Goal: Task Accomplishment & Management: Manage account settings

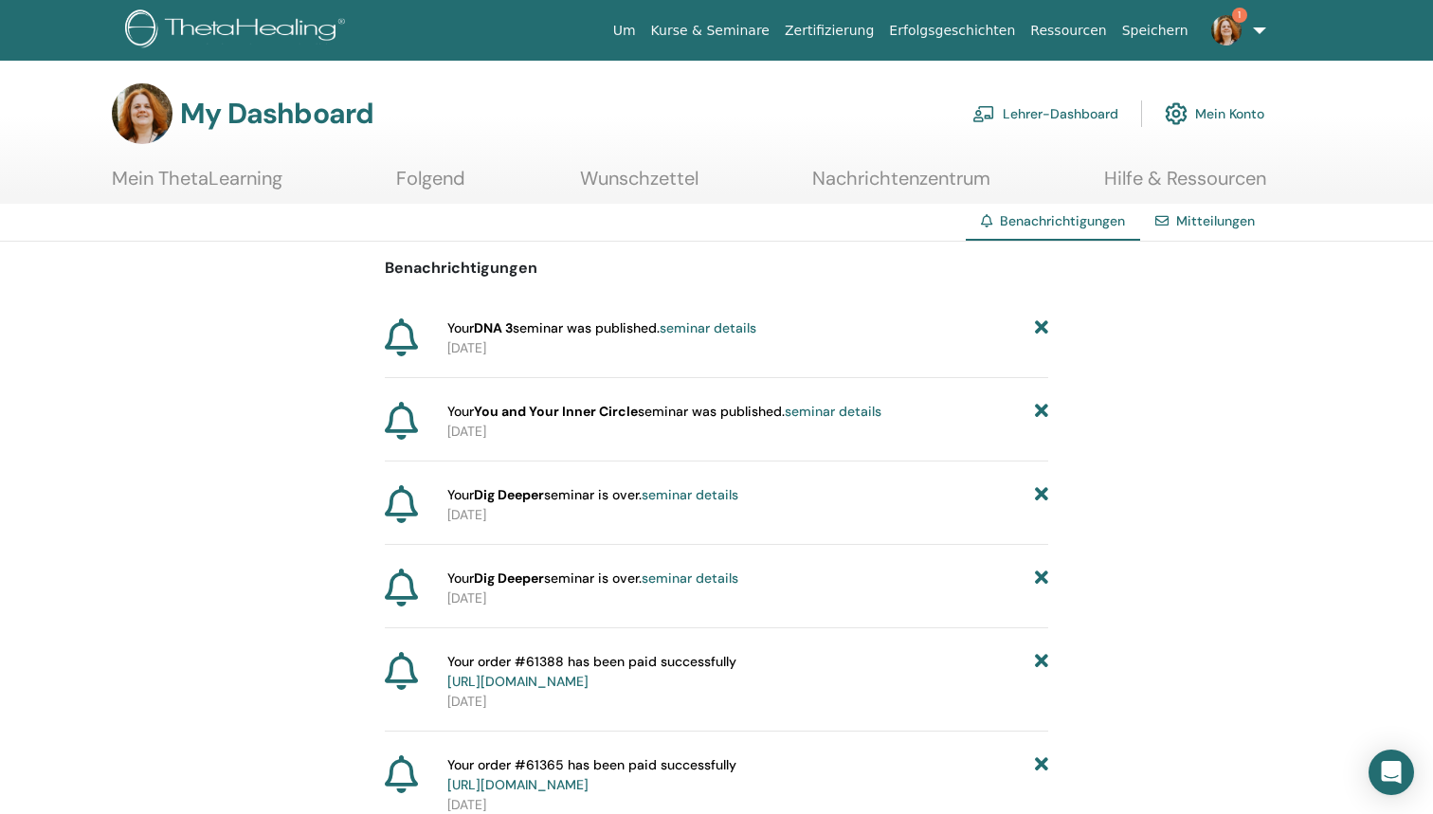
click at [696, 332] on link "seminar details" at bounding box center [708, 327] width 97 height 17
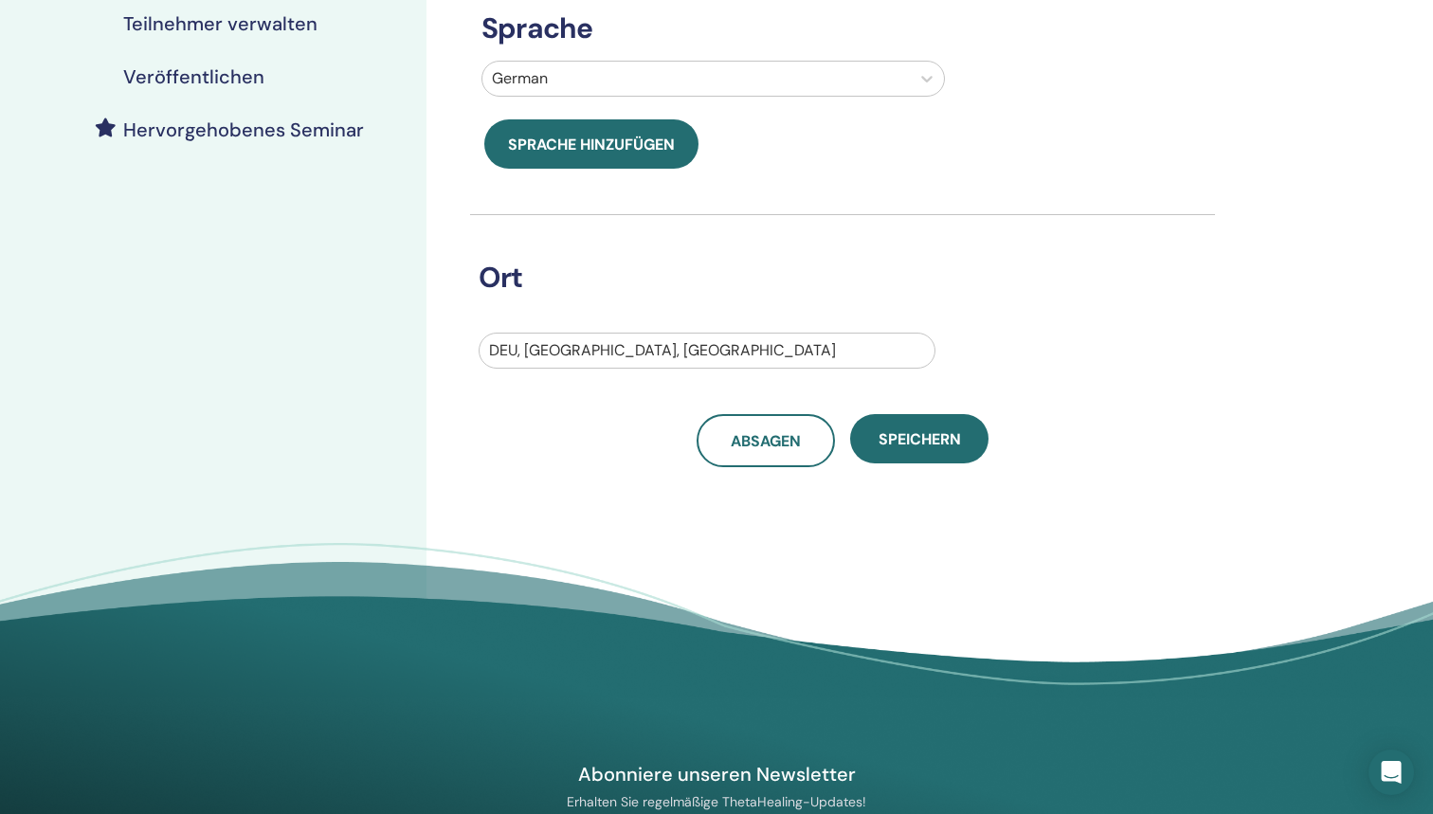
scroll to position [433, 0]
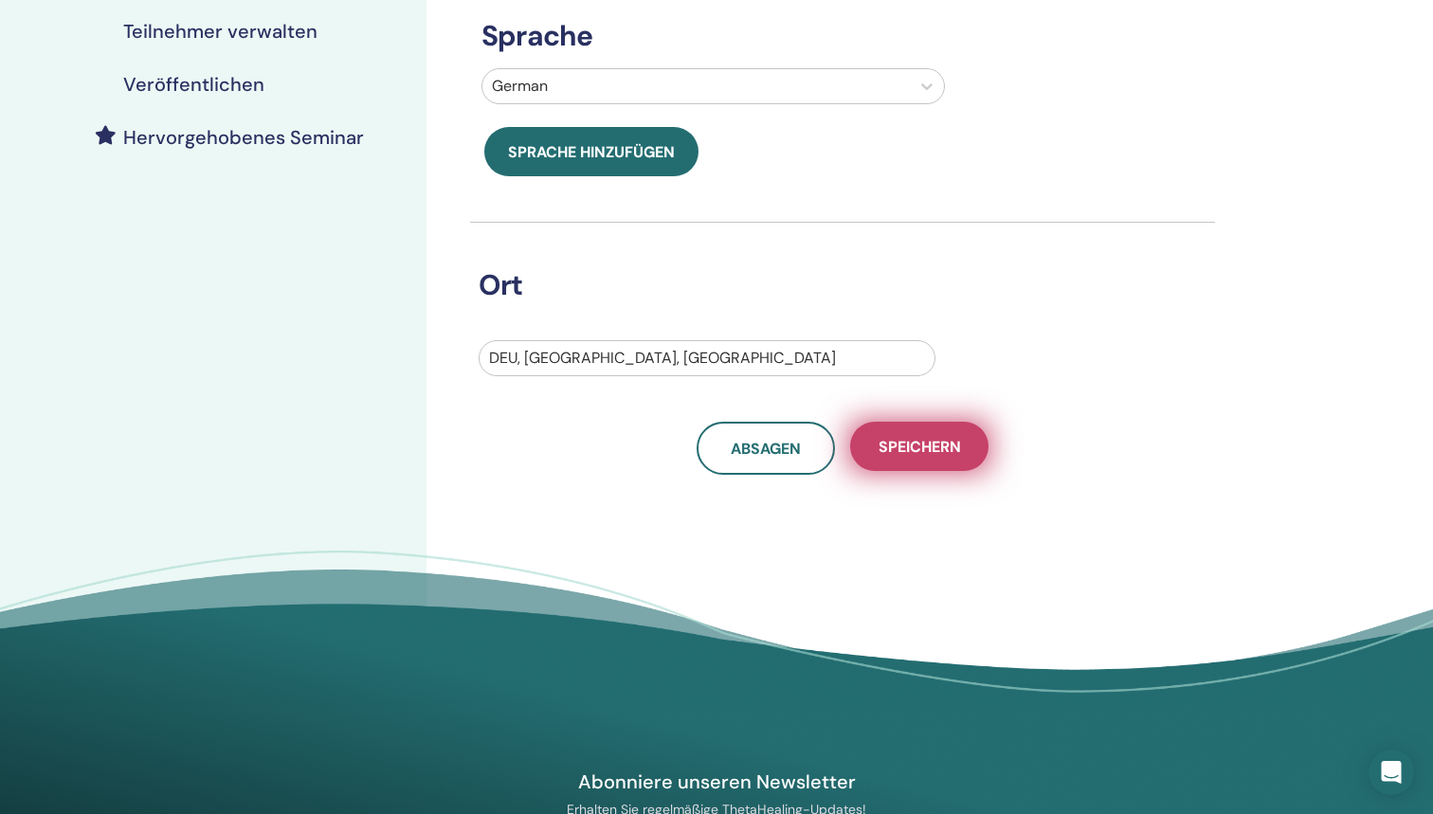
click at [936, 448] on span "Speichern" at bounding box center [920, 447] width 82 height 20
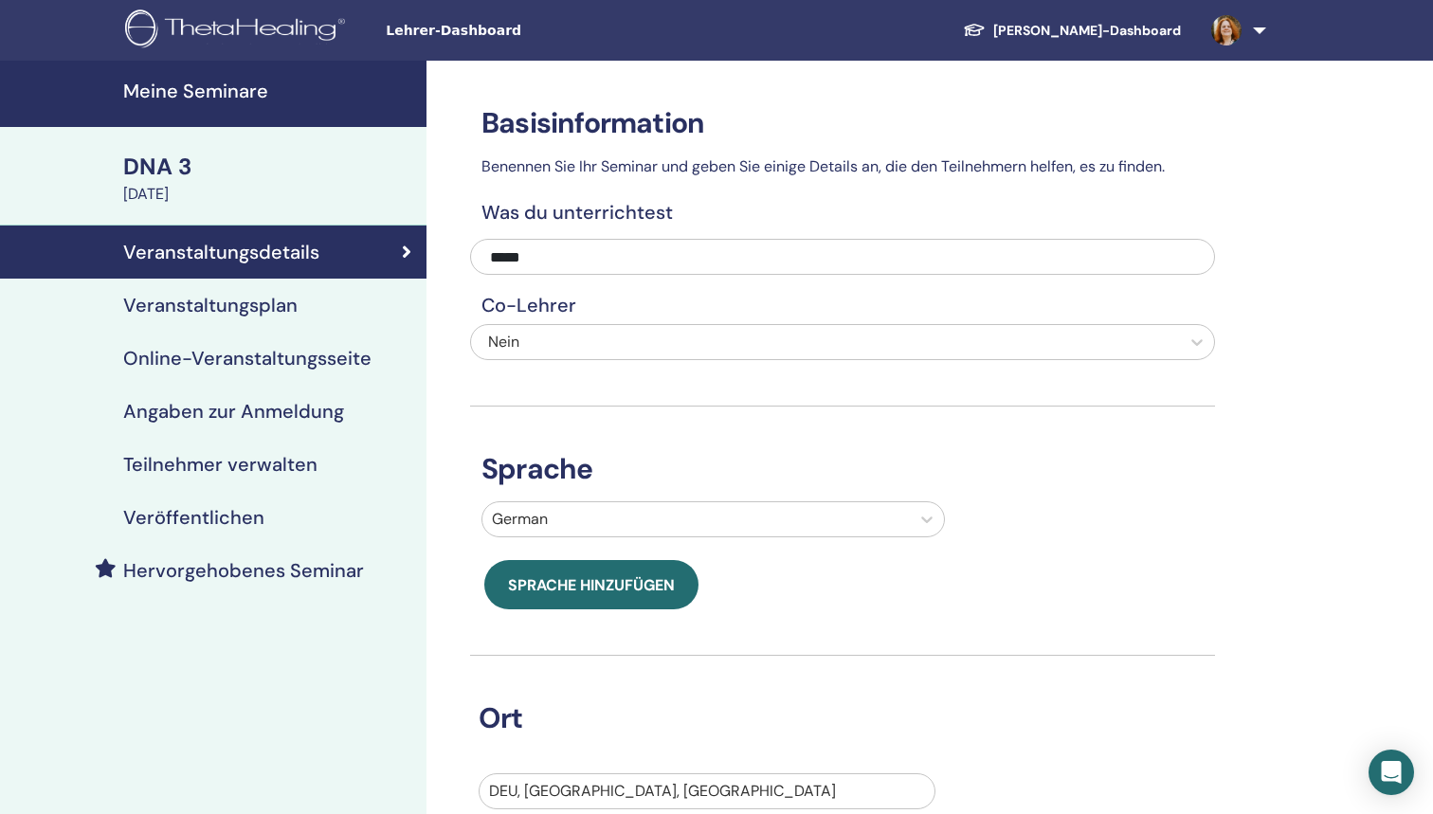
click at [205, 316] on h4 "Veranstaltungsplan" at bounding box center [210, 305] width 174 height 23
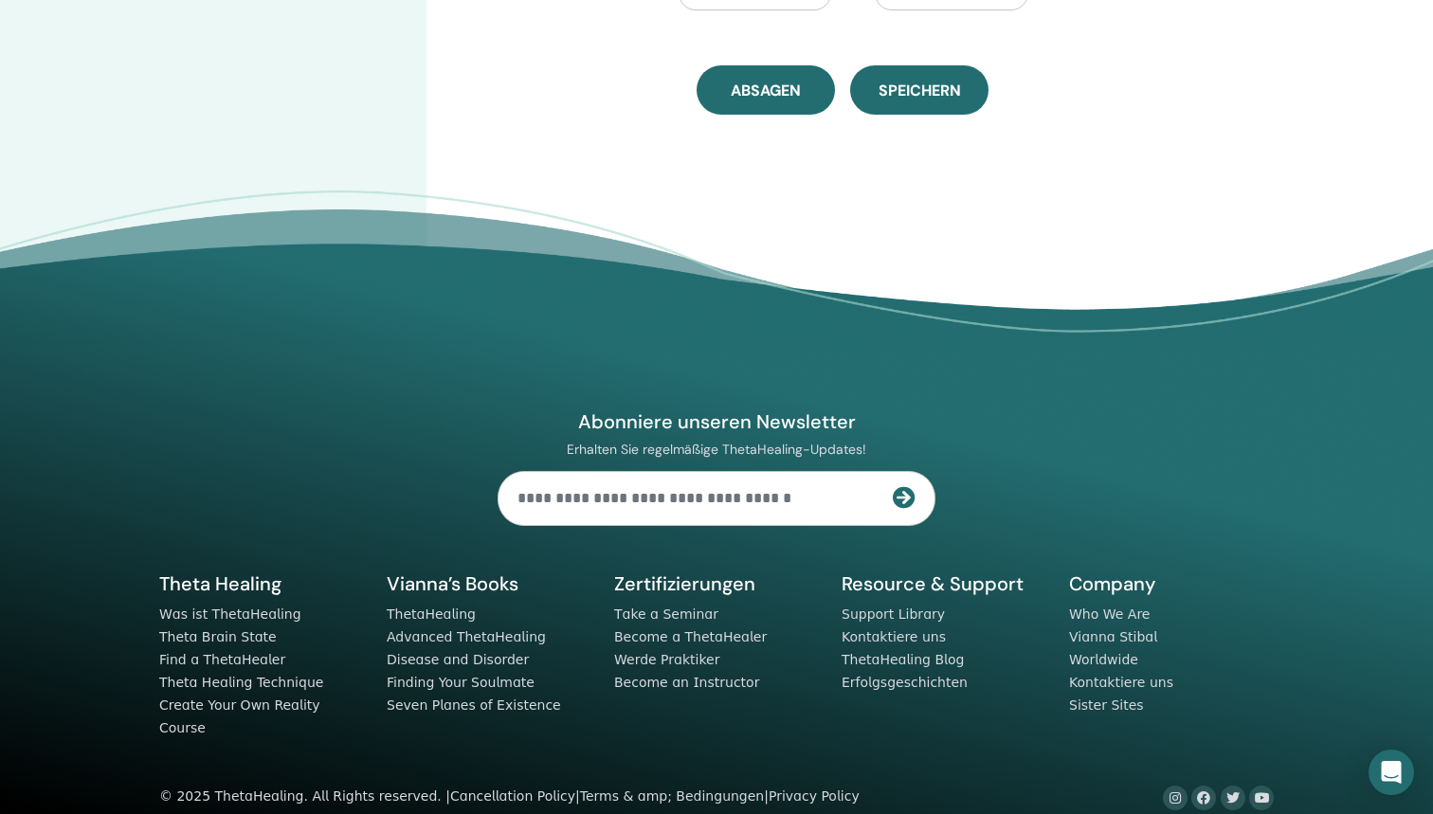
scroll to position [1208, 0]
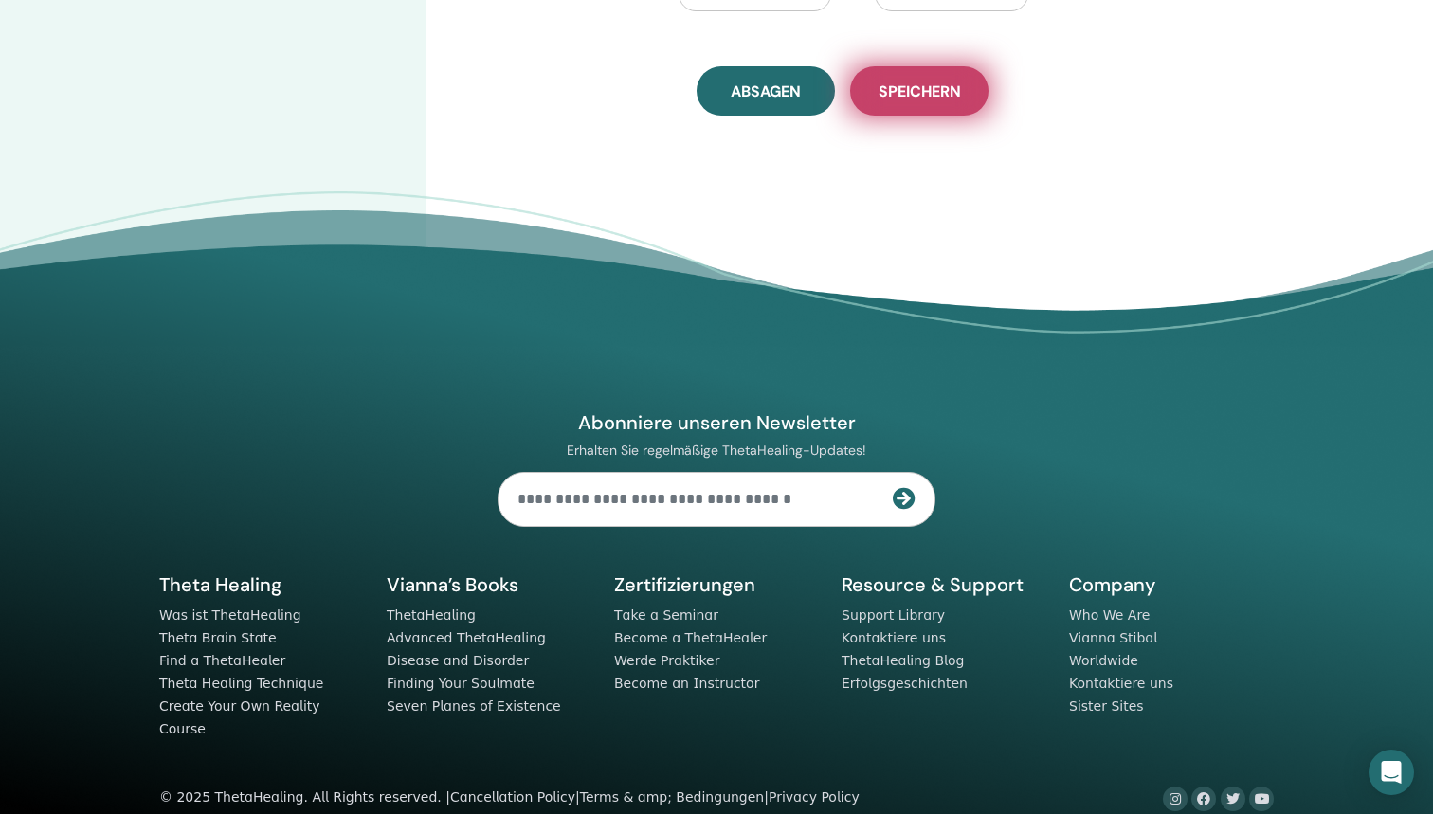
click at [915, 103] on button "Speichern" at bounding box center [919, 90] width 138 height 49
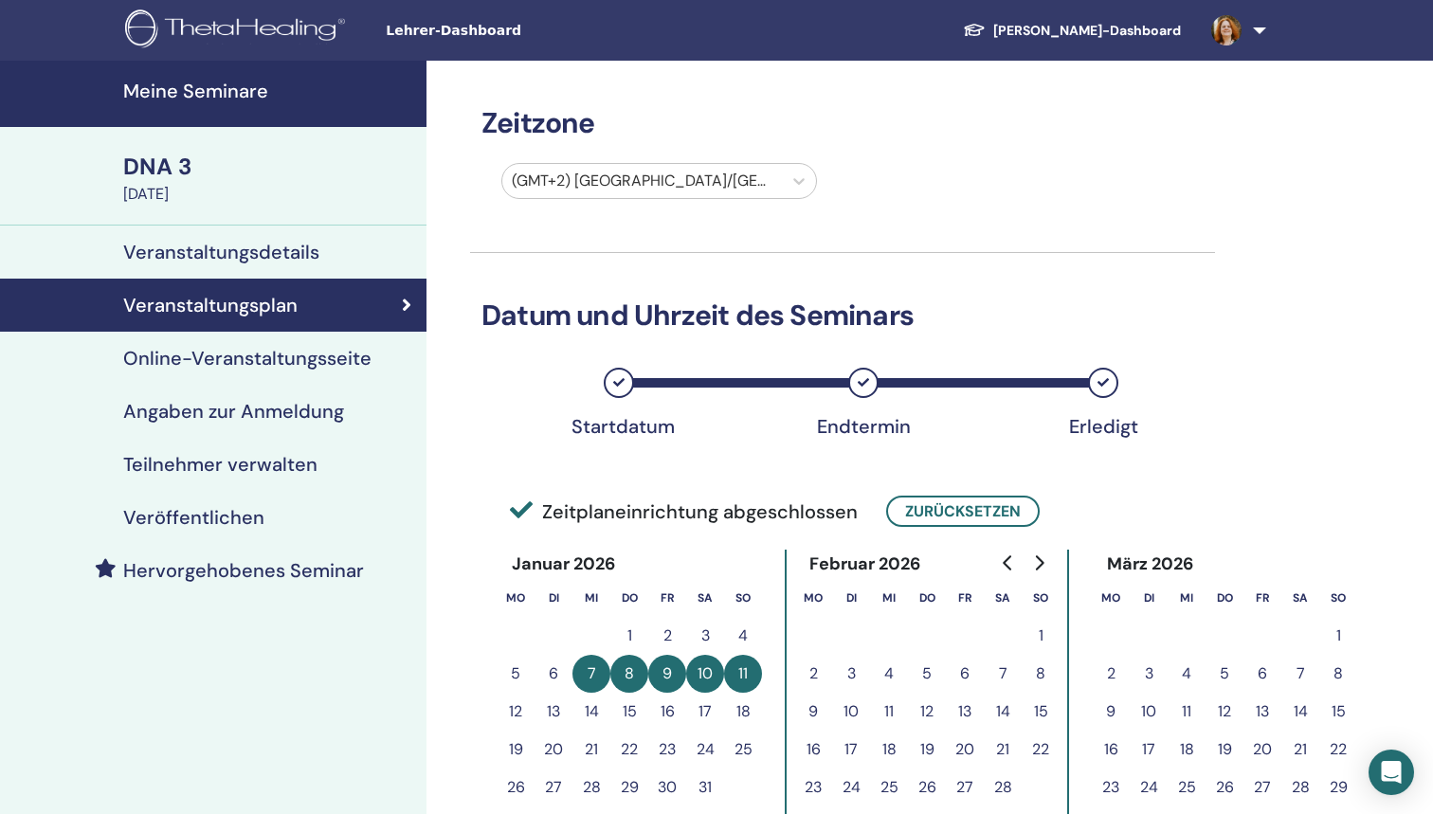
click at [174, 512] on h4 "Veröffentlichen" at bounding box center [193, 517] width 141 height 23
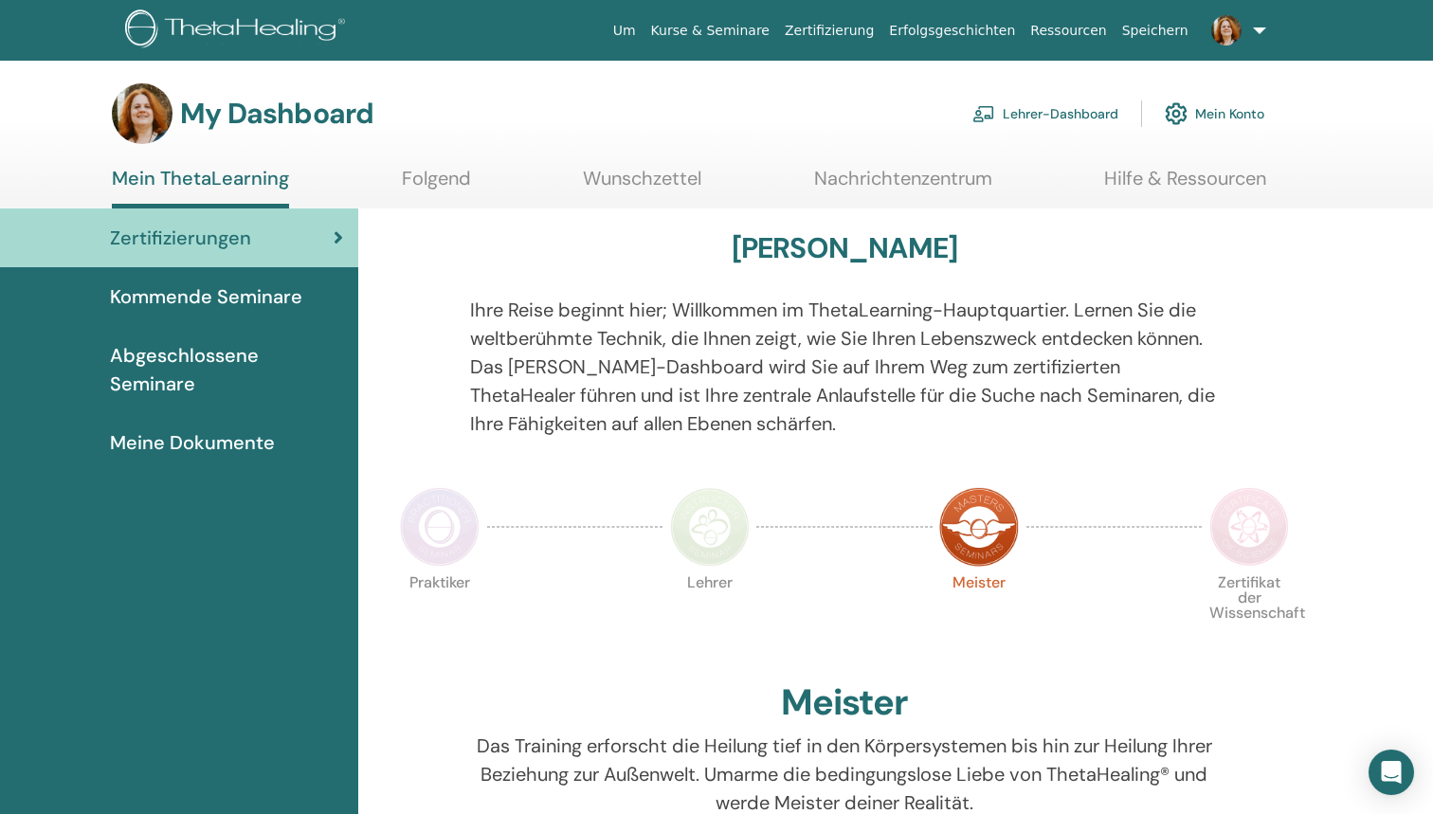
click at [1080, 118] on link "Lehrer-Dashboard" at bounding box center [1045, 114] width 146 height 42
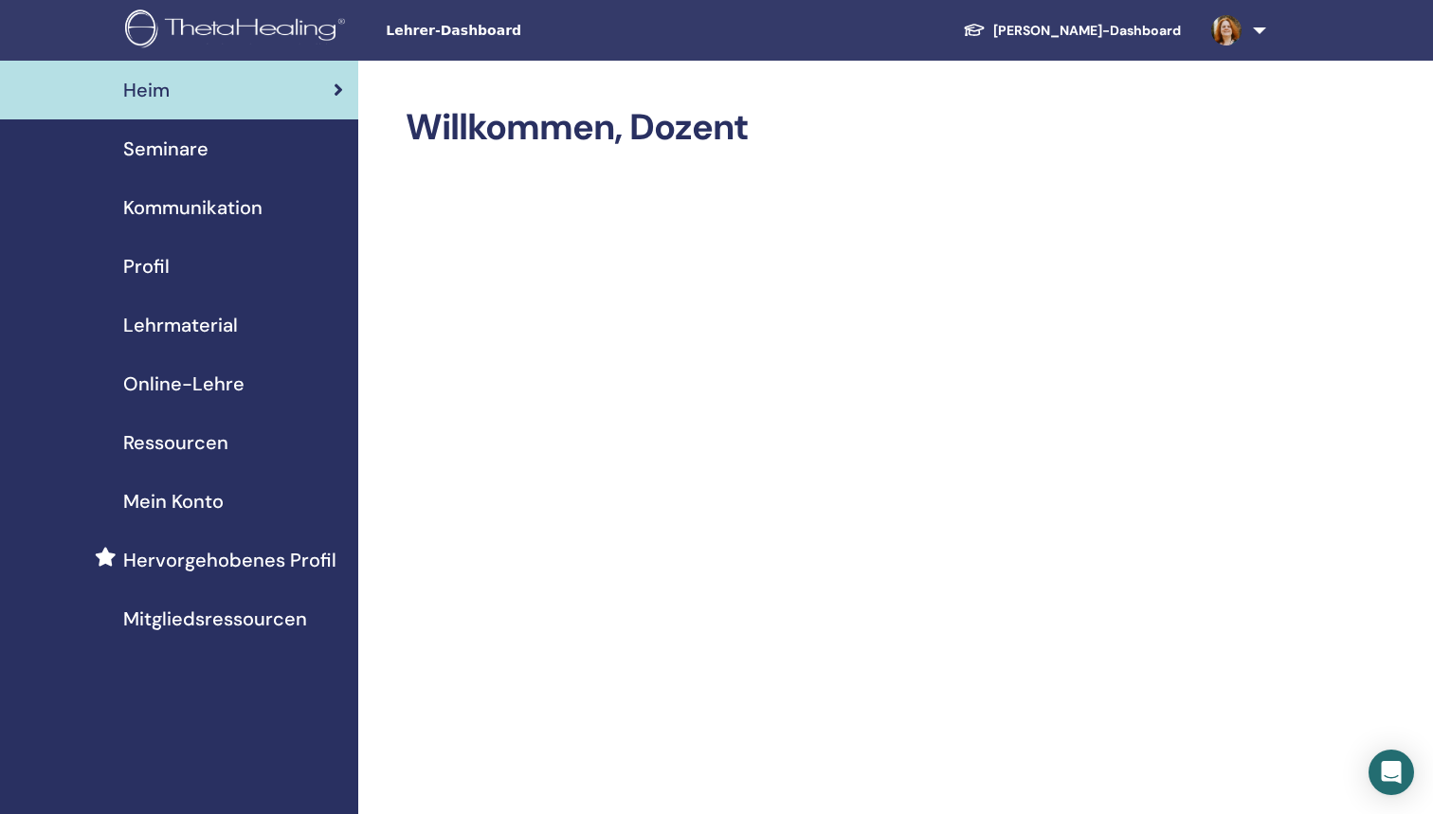
click at [209, 499] on span "Mein Konto" at bounding box center [173, 501] width 100 height 28
click at [203, 621] on span "Mitgliedsressourcen" at bounding box center [215, 619] width 184 height 28
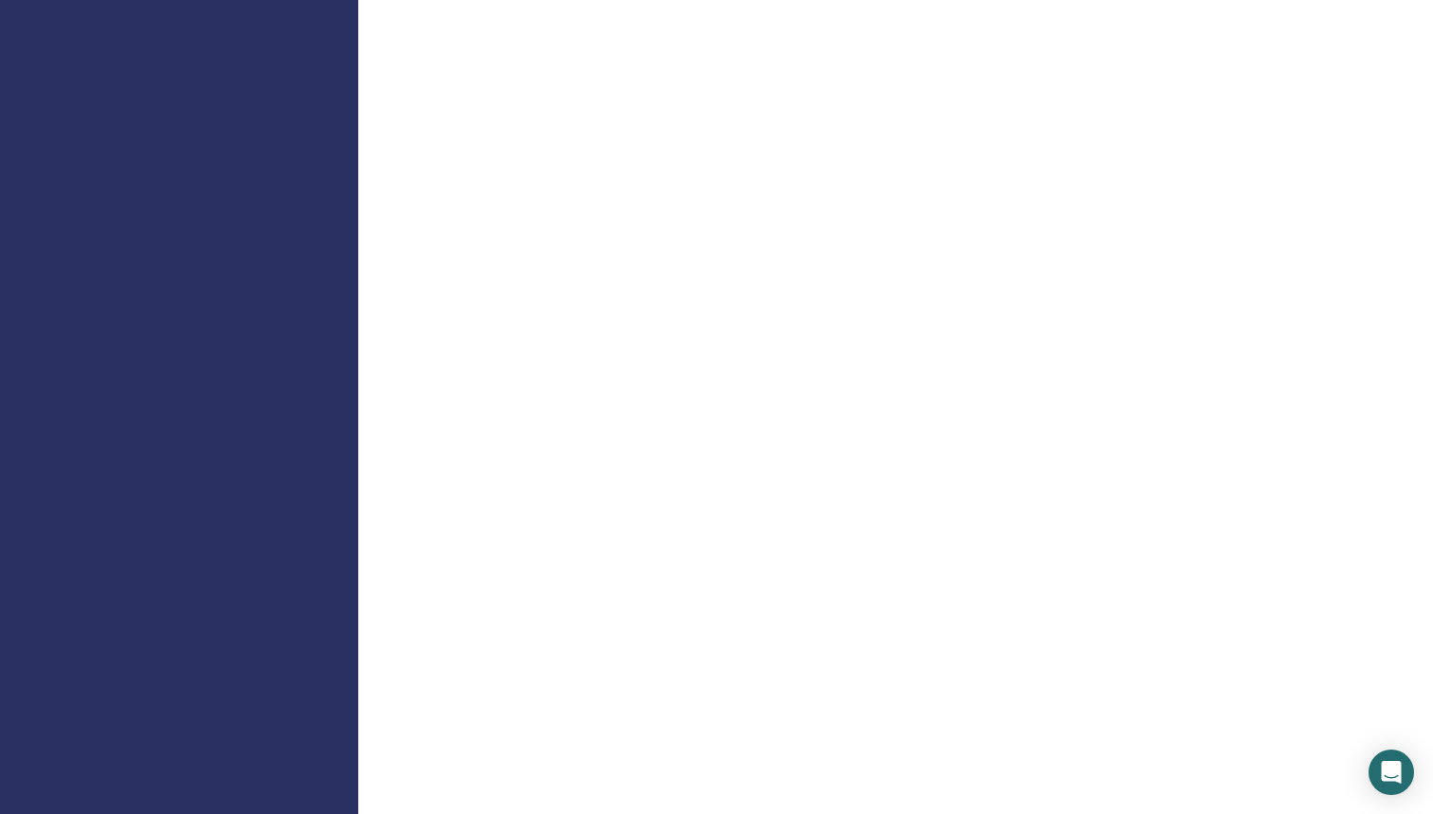
scroll to position [704, 0]
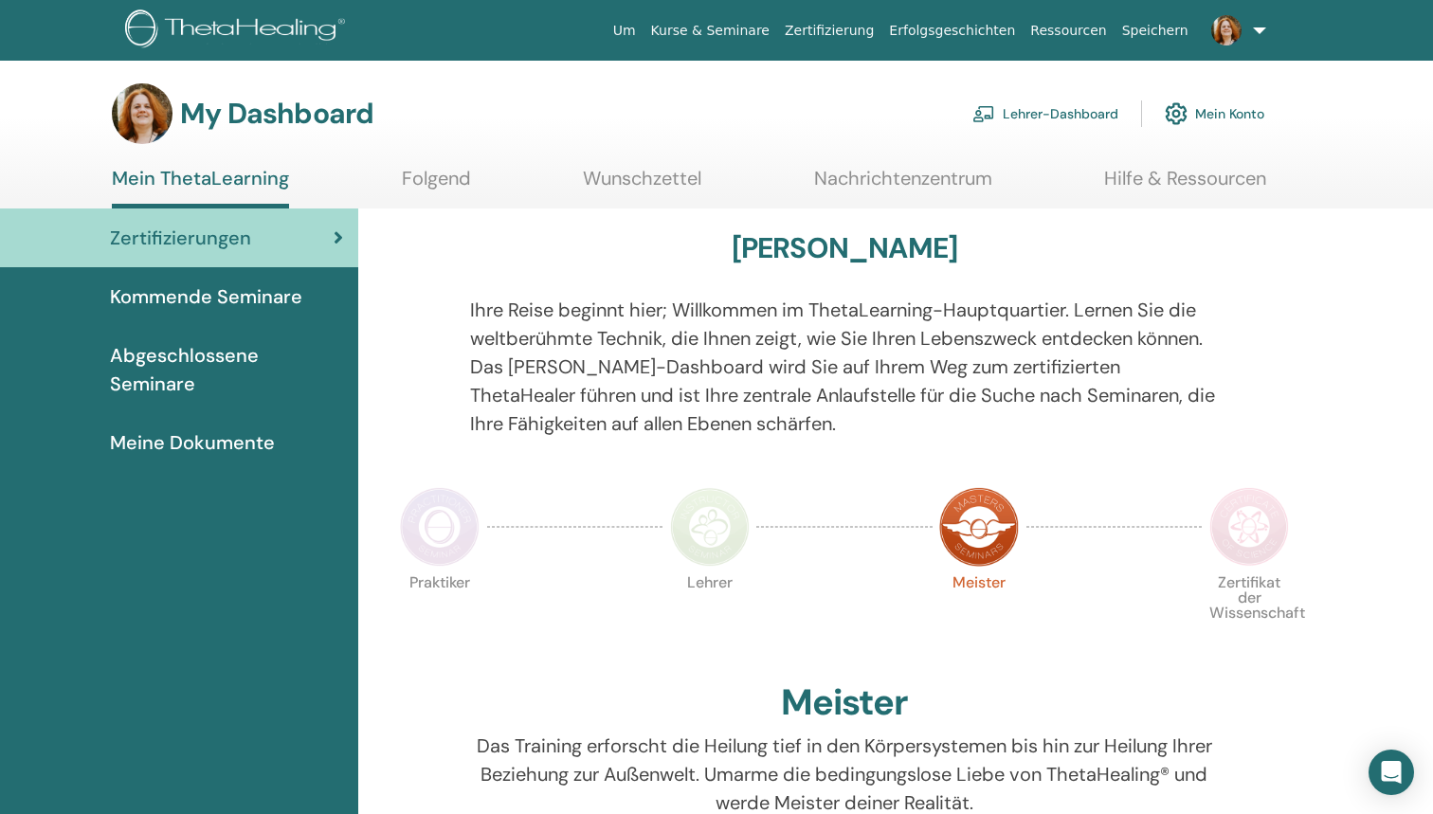
click at [1075, 110] on link "Lehrer-Dashboard" at bounding box center [1045, 114] width 146 height 42
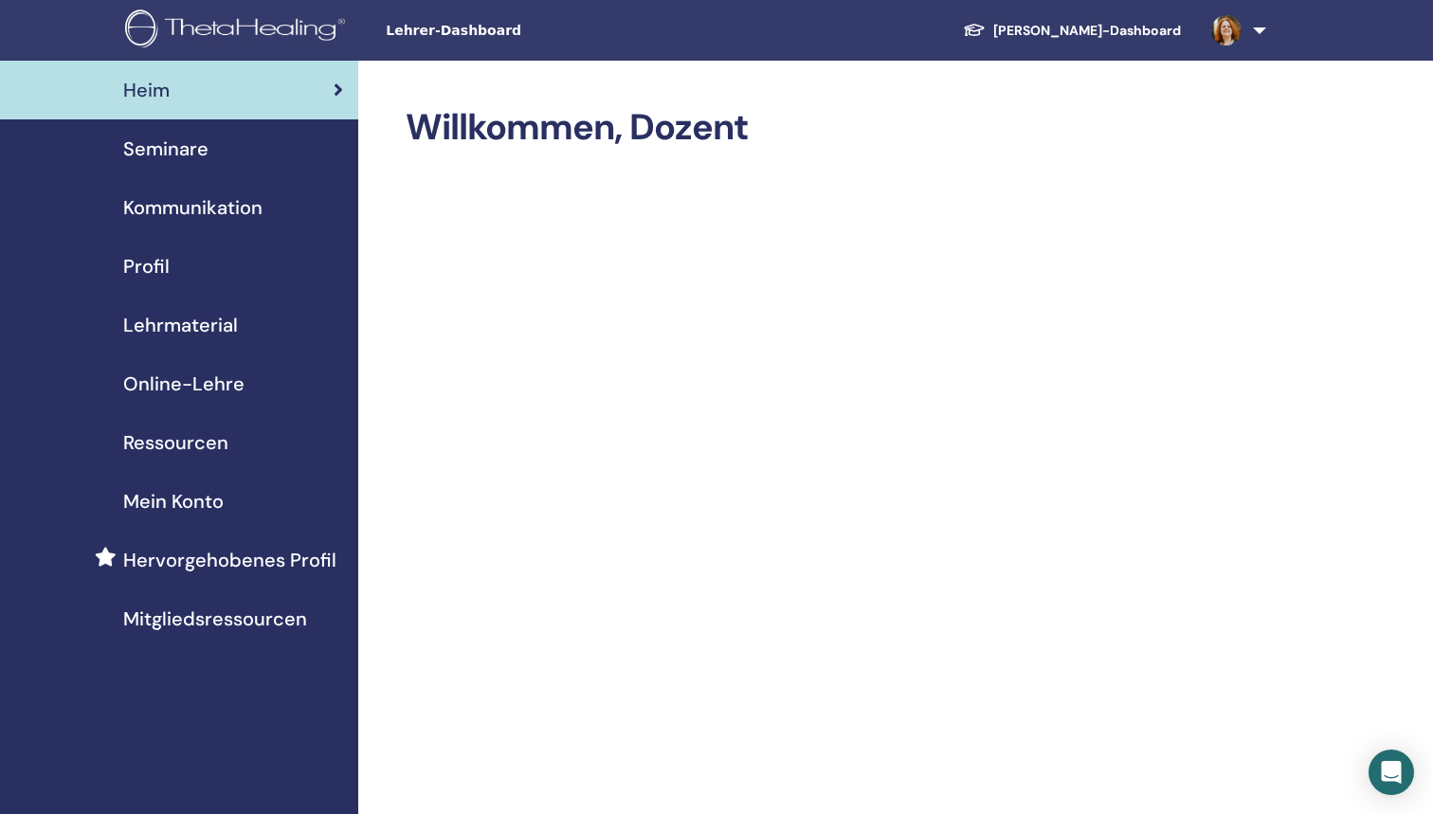
click at [172, 502] on span "Mein Konto" at bounding box center [173, 501] width 100 height 28
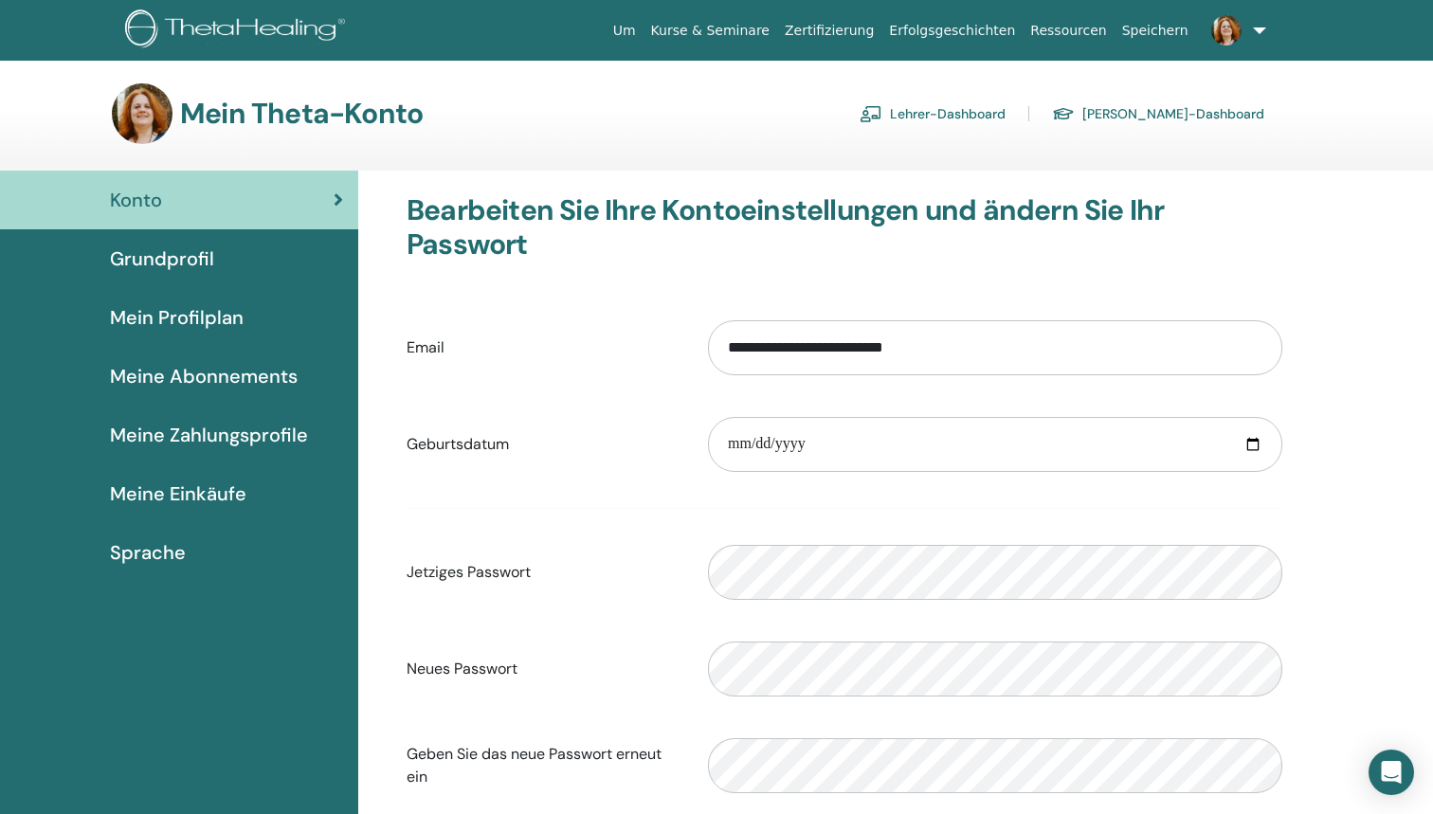
click at [221, 486] on span "Meine Einkäufe" at bounding box center [178, 494] width 136 height 28
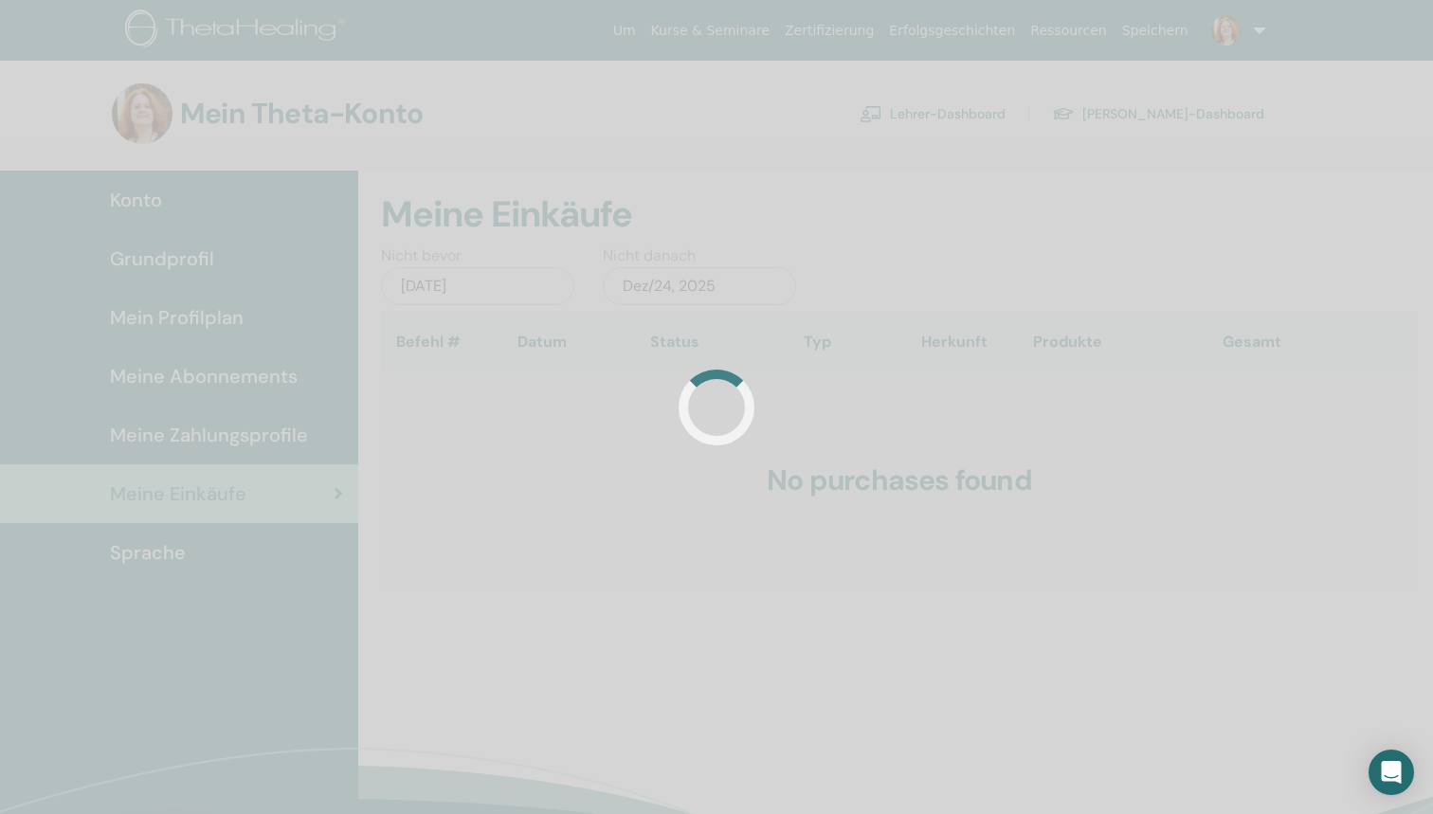
click at [681, 507] on div at bounding box center [716, 407] width 1433 height 814
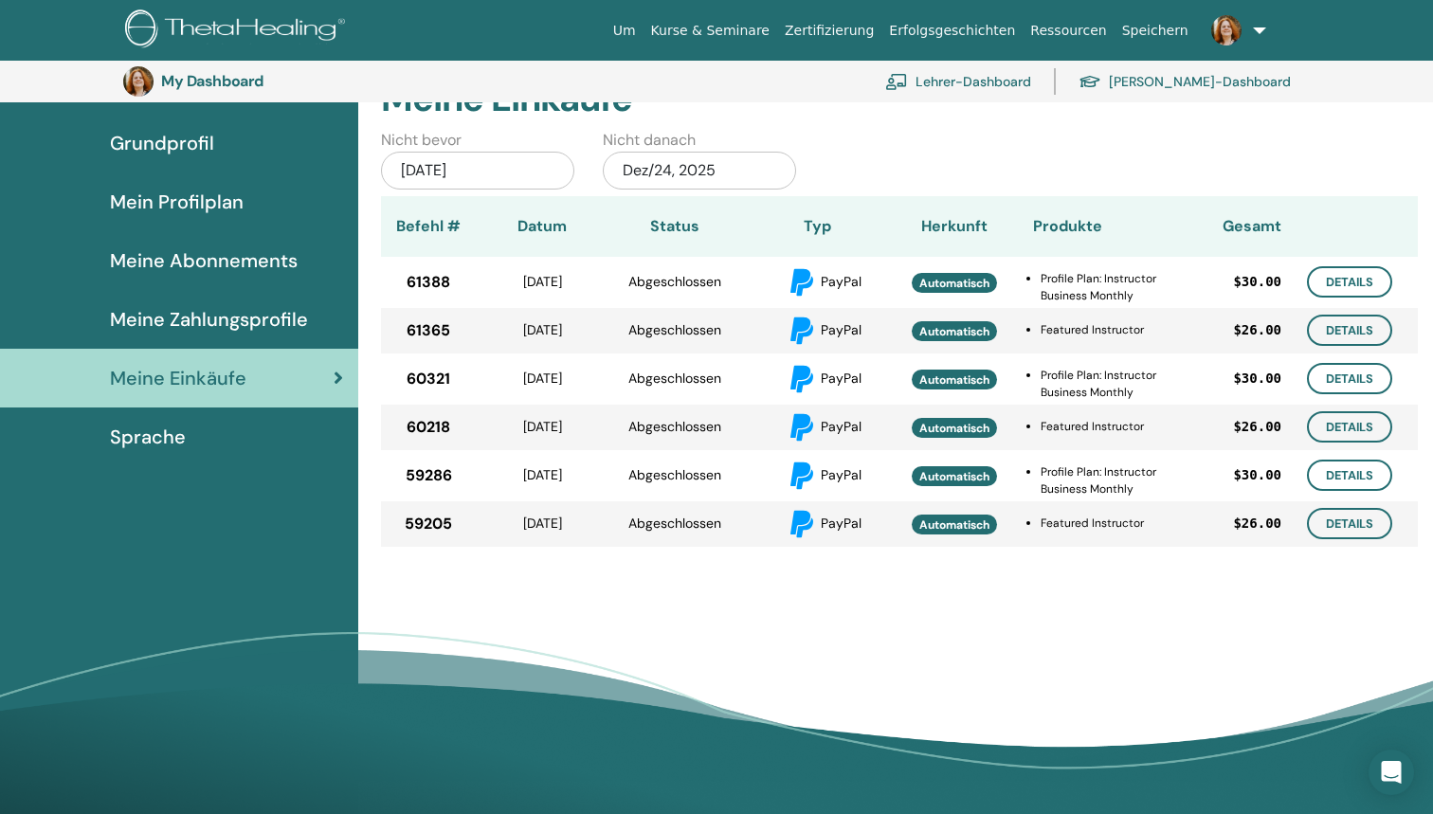
scroll to position [160, 0]
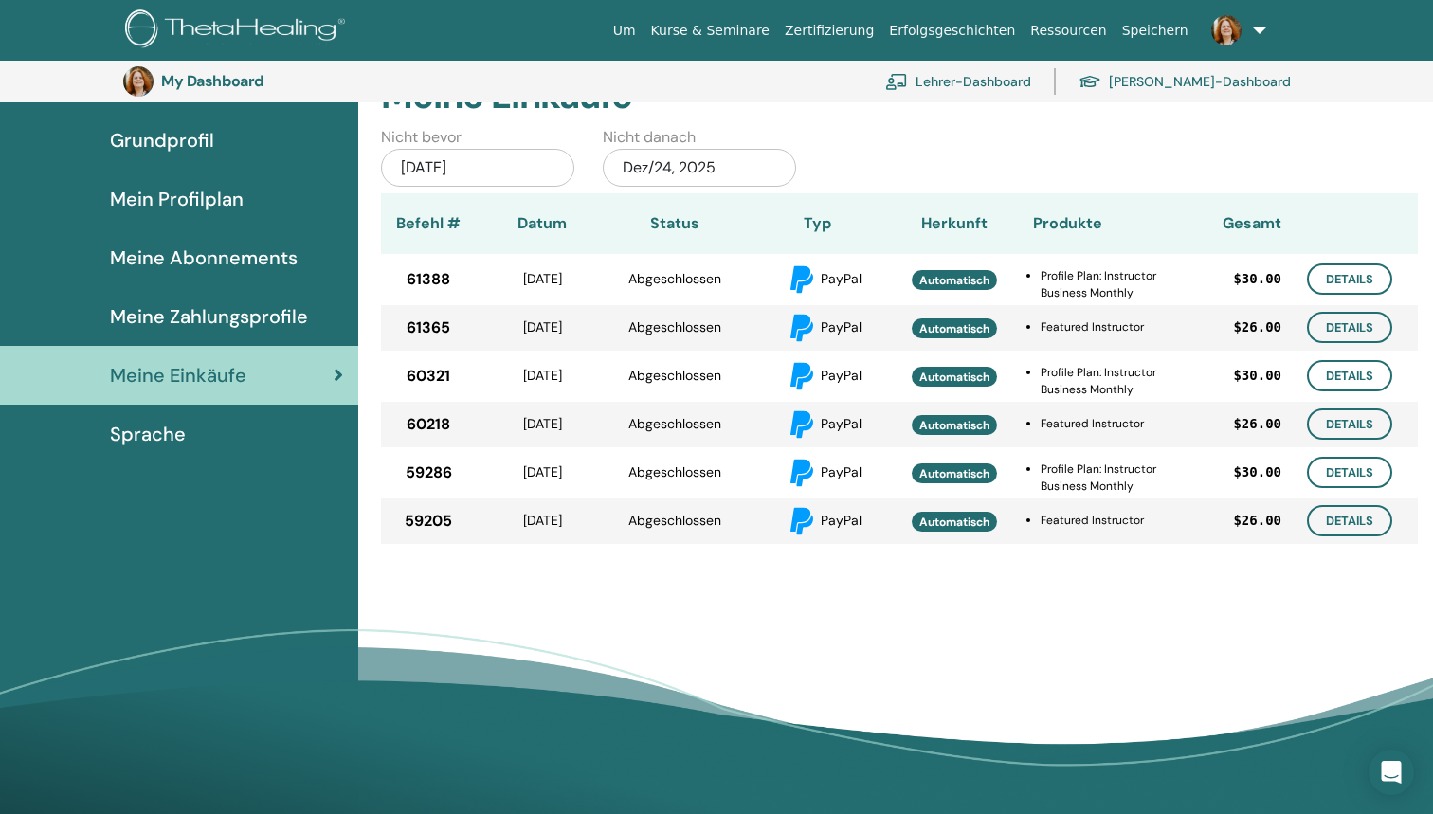
click at [473, 157] on div "[DATE]" at bounding box center [477, 168] width 193 height 38
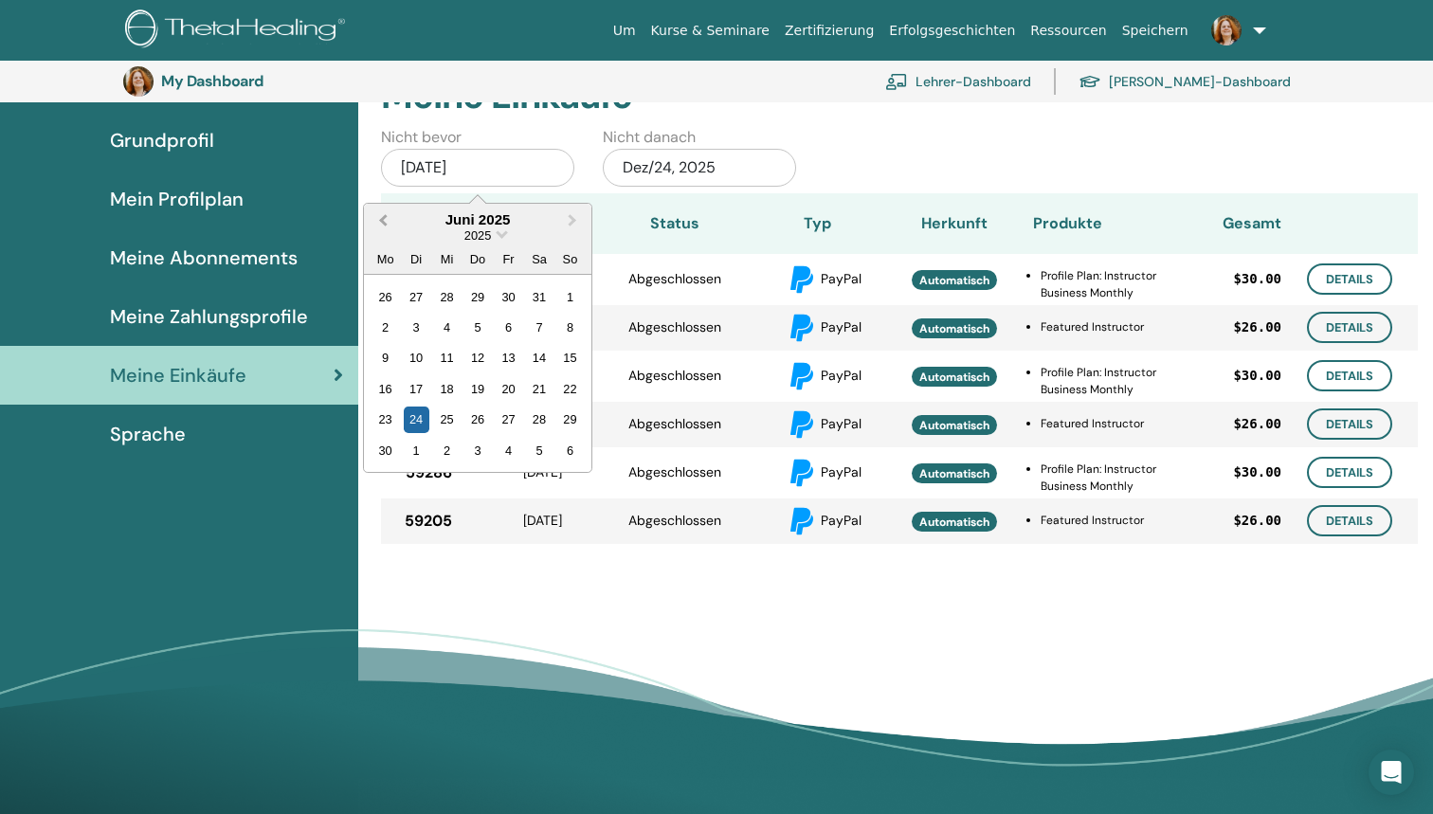
click at [383, 217] on span "Previous Month" at bounding box center [383, 219] width 0 height 20
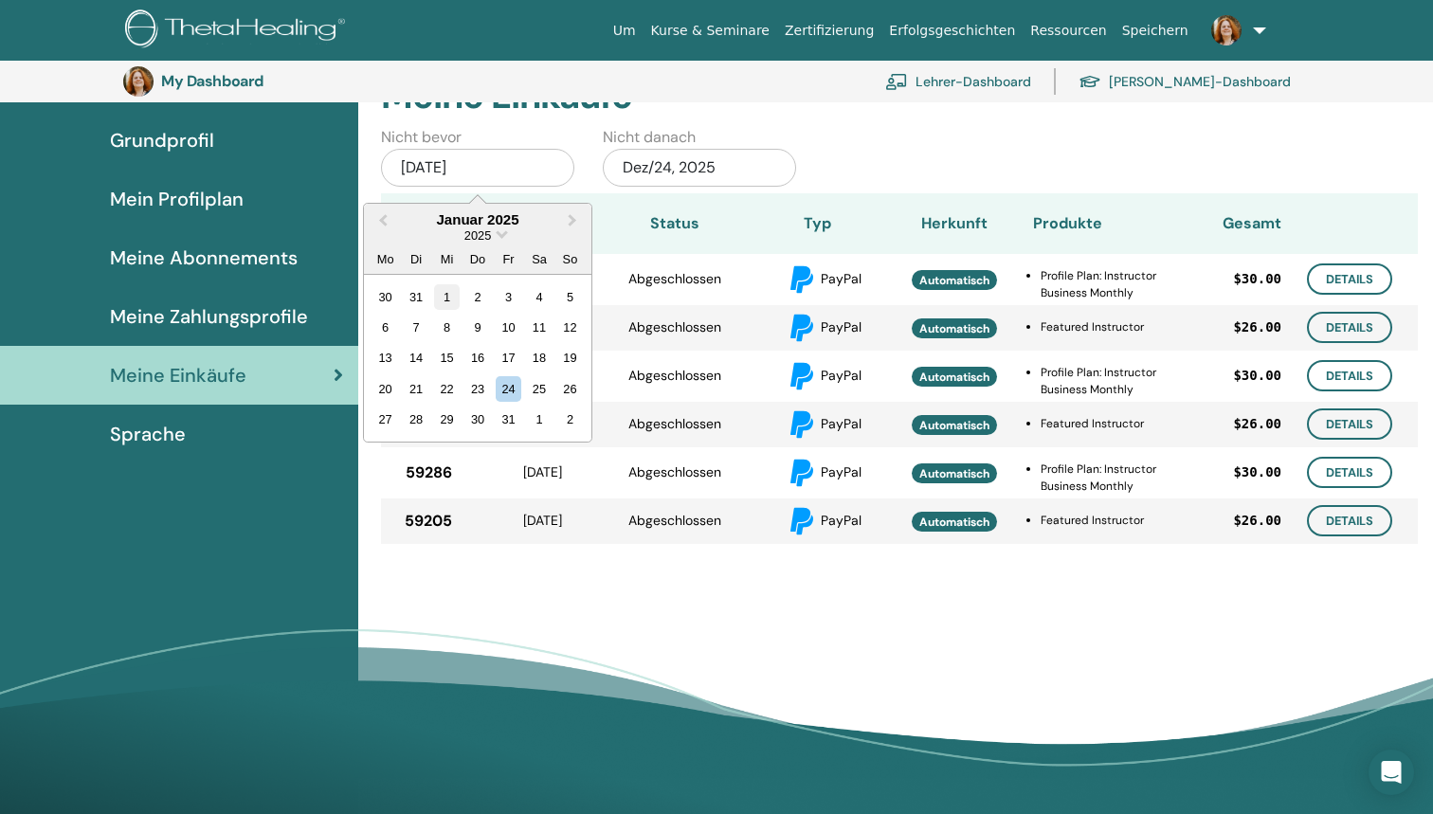
click at [446, 289] on div "1" at bounding box center [447, 296] width 26 height 26
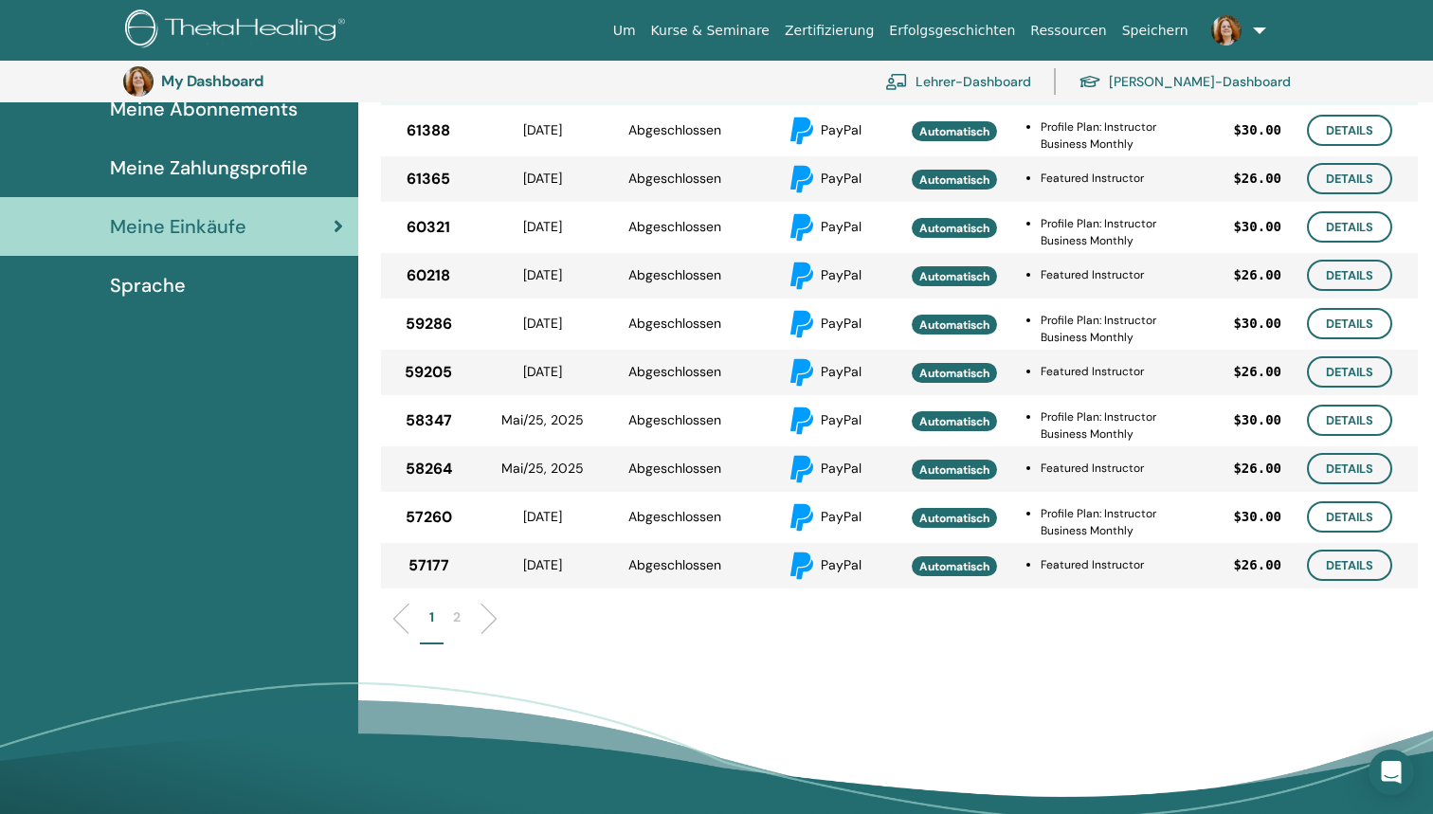
scroll to position [318, 0]
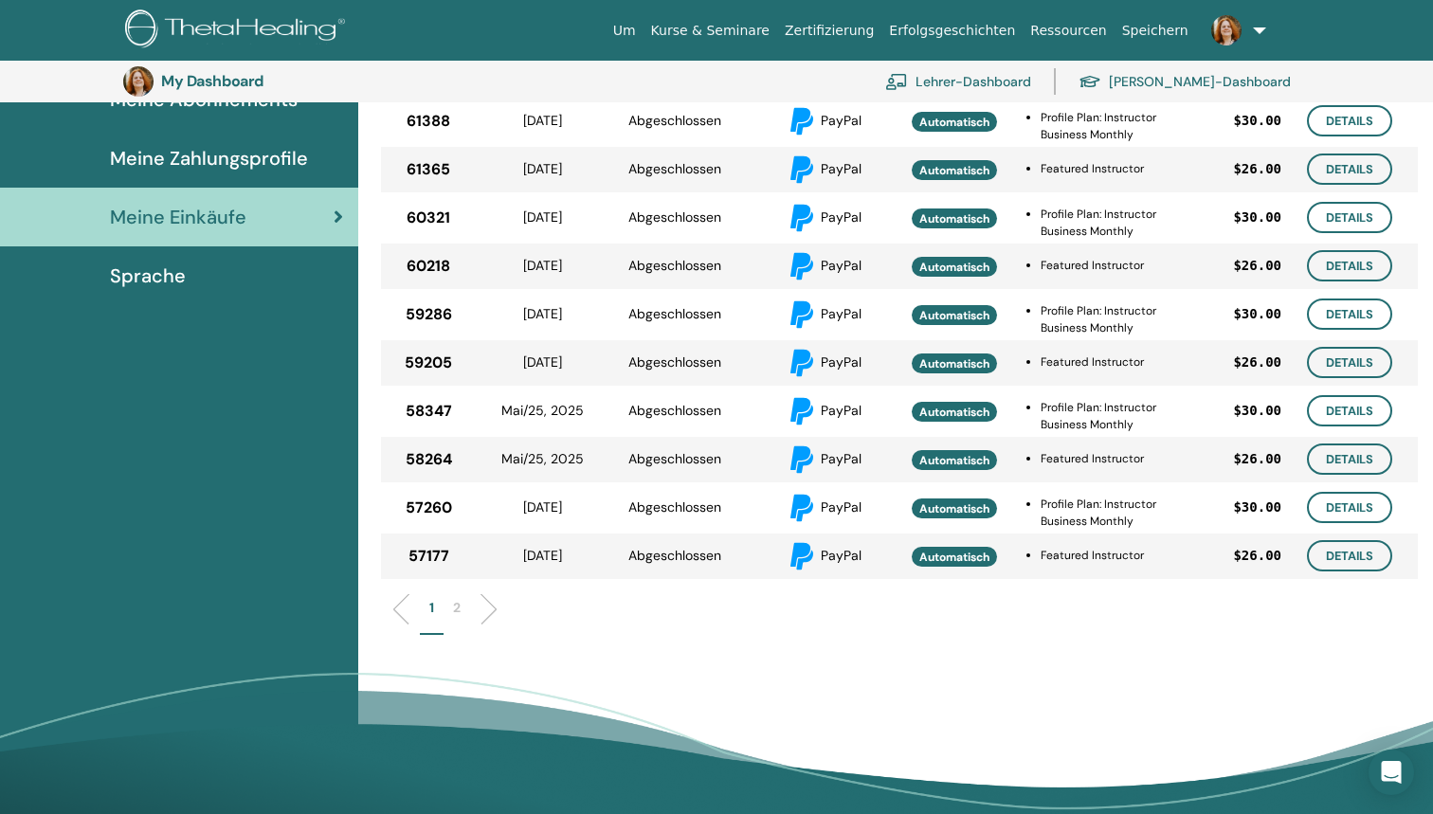
click at [466, 600] on li "2" at bounding box center [457, 616] width 27 height 37
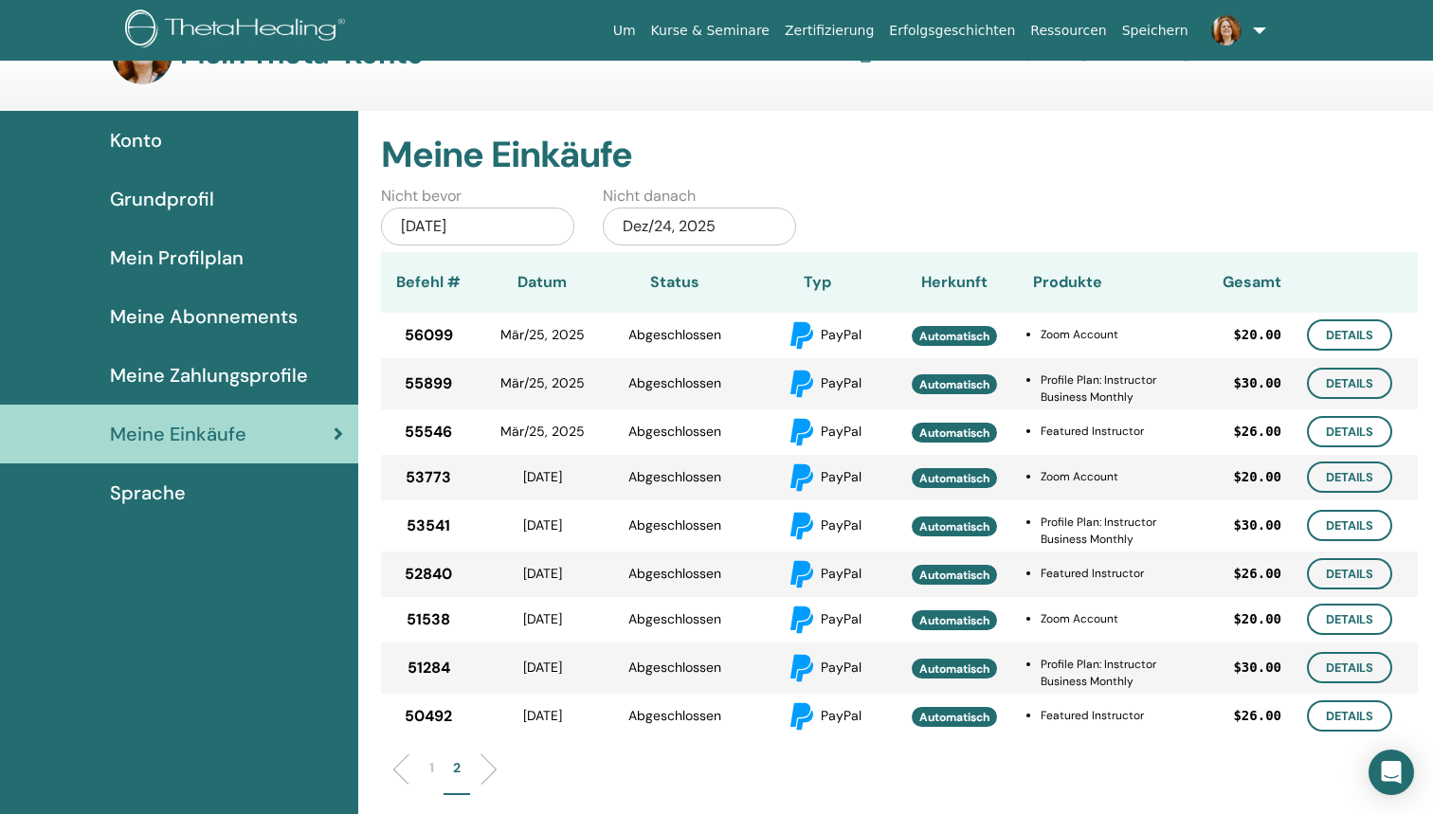
scroll to position [114, 0]
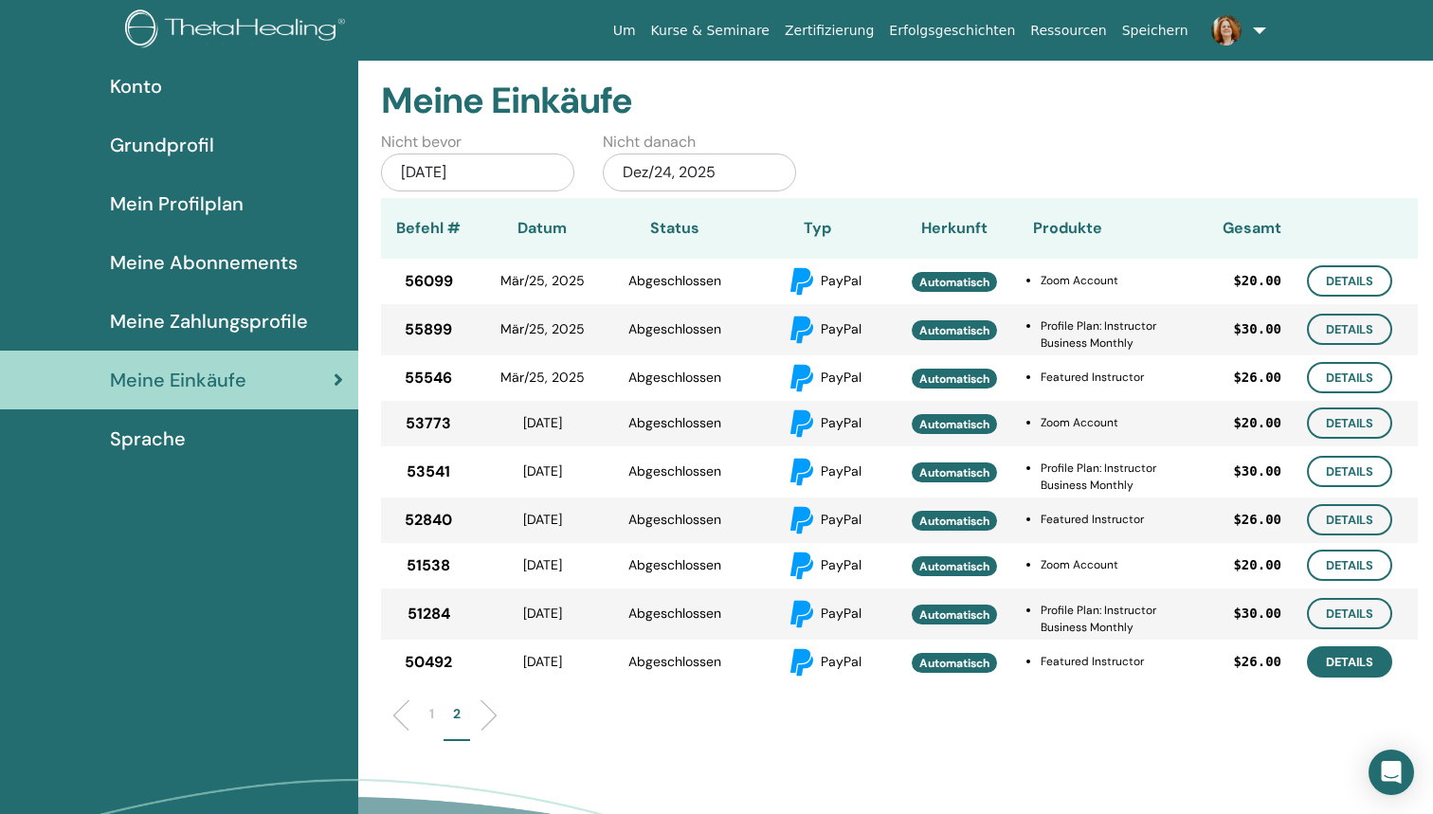
click at [1356, 661] on link "Details" at bounding box center [1349, 661] width 85 height 31
click at [1334, 614] on link "Details" at bounding box center [1349, 613] width 85 height 31
click at [1359, 567] on link "Details" at bounding box center [1349, 565] width 85 height 31
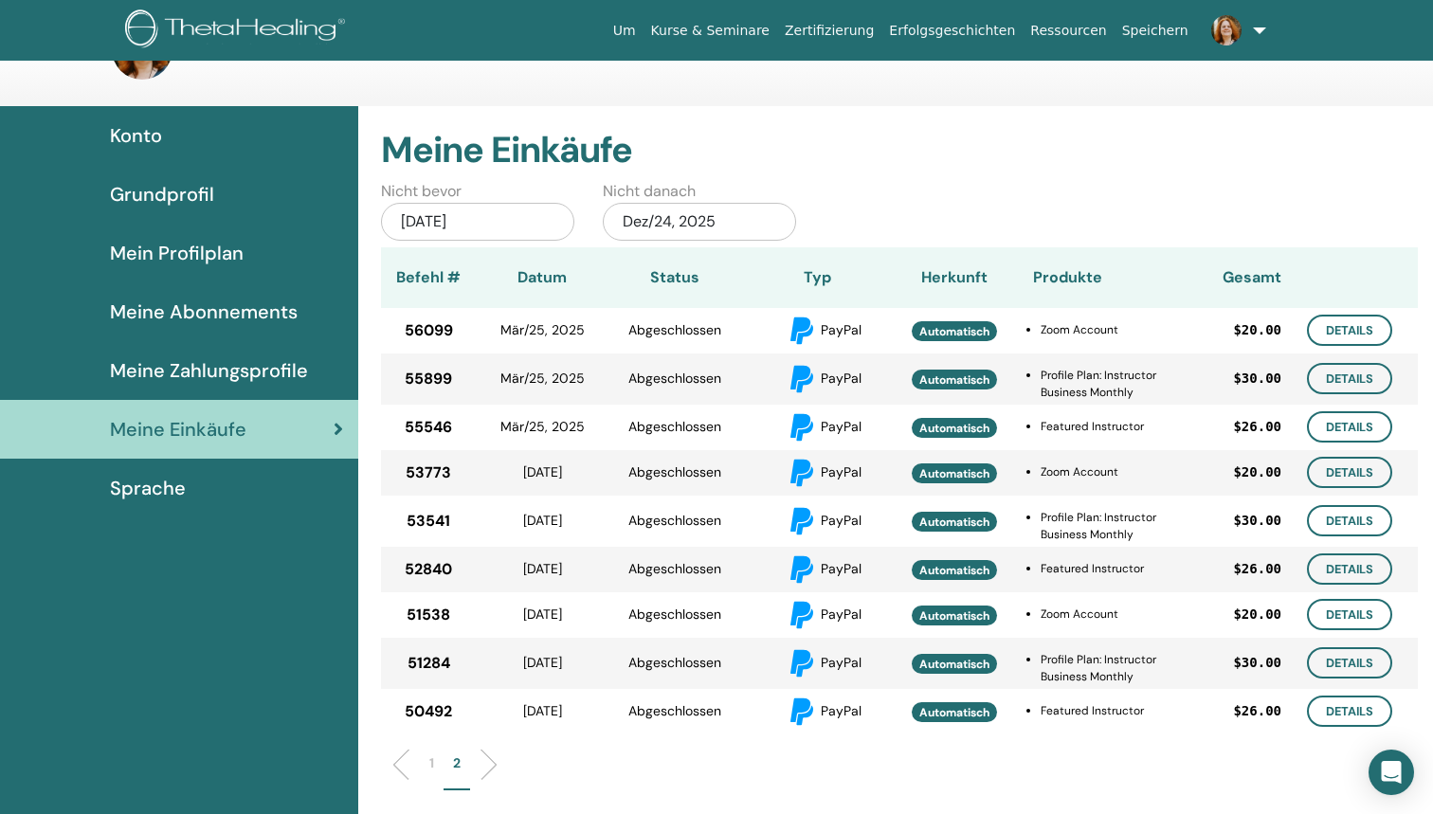
scroll to position [62, 0]
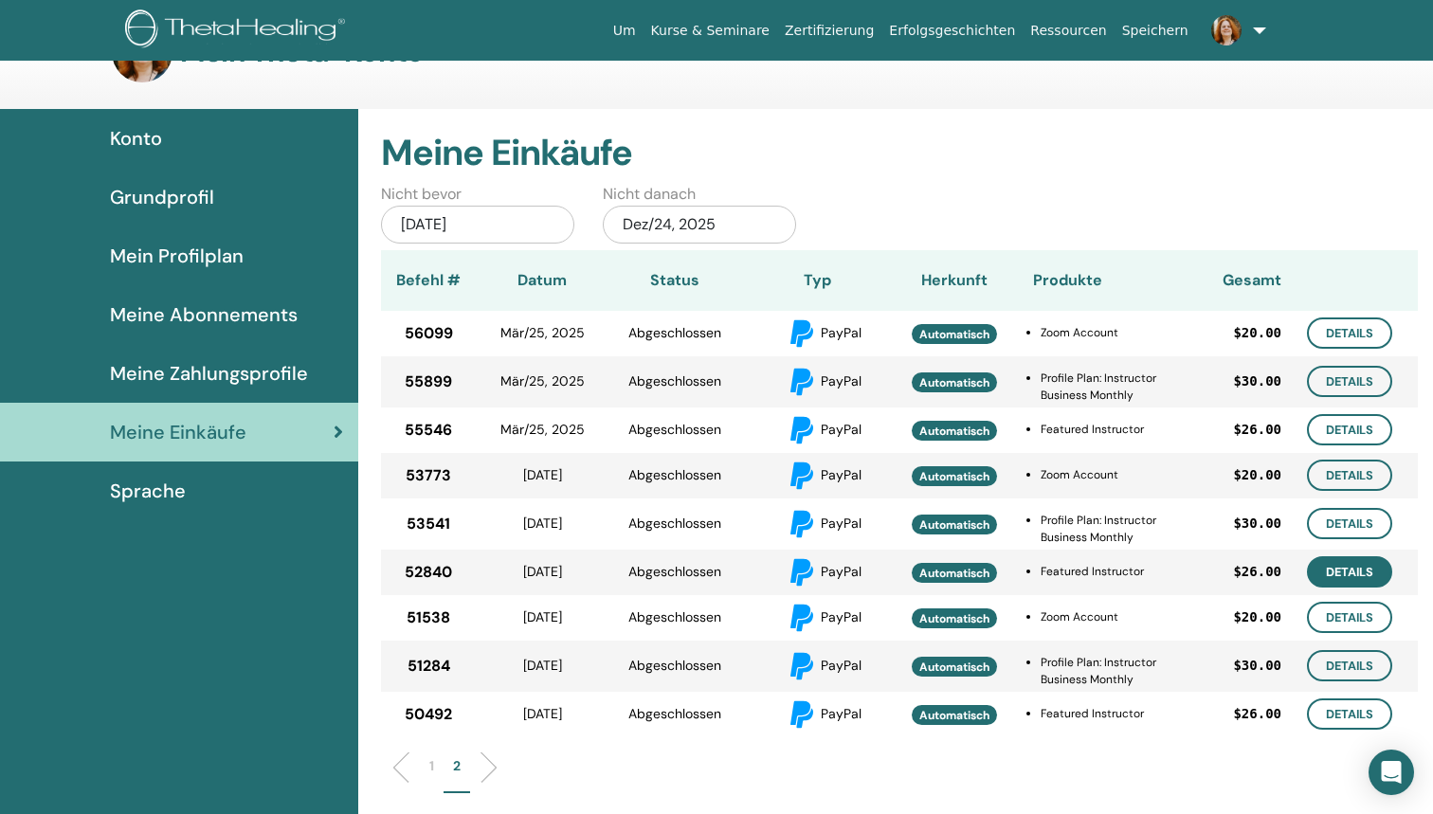
click at [1318, 582] on link "Details" at bounding box center [1349, 571] width 85 height 31
click at [1365, 532] on link "Details" at bounding box center [1349, 523] width 85 height 31
click at [1349, 473] on link "Details" at bounding box center [1349, 475] width 85 height 31
click at [1351, 439] on link "Details" at bounding box center [1349, 429] width 85 height 31
click at [1356, 423] on link "Details" at bounding box center [1349, 429] width 85 height 31
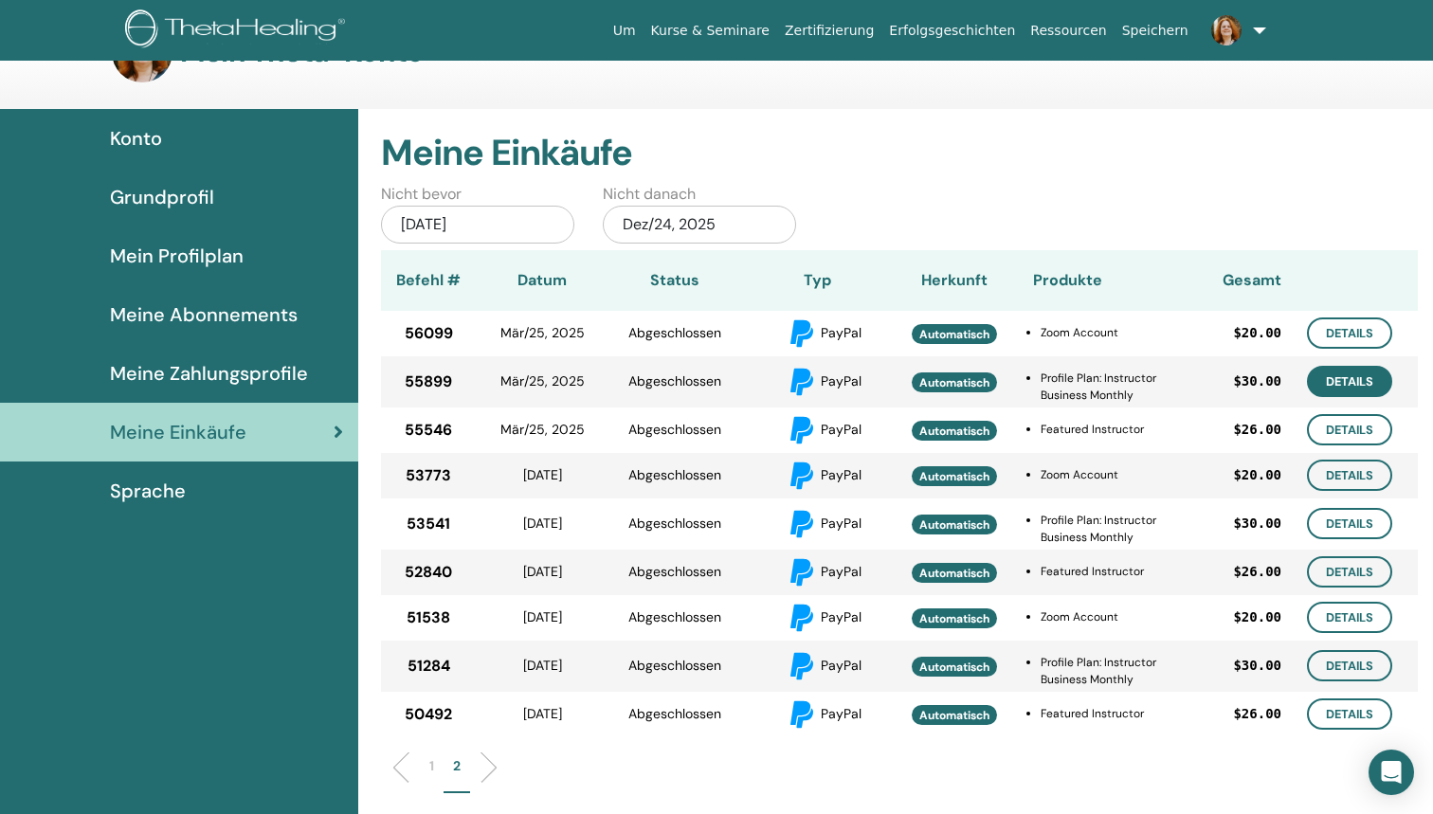
click at [1351, 367] on link "Details" at bounding box center [1349, 381] width 85 height 31
click at [1366, 334] on link "Details" at bounding box center [1349, 333] width 85 height 31
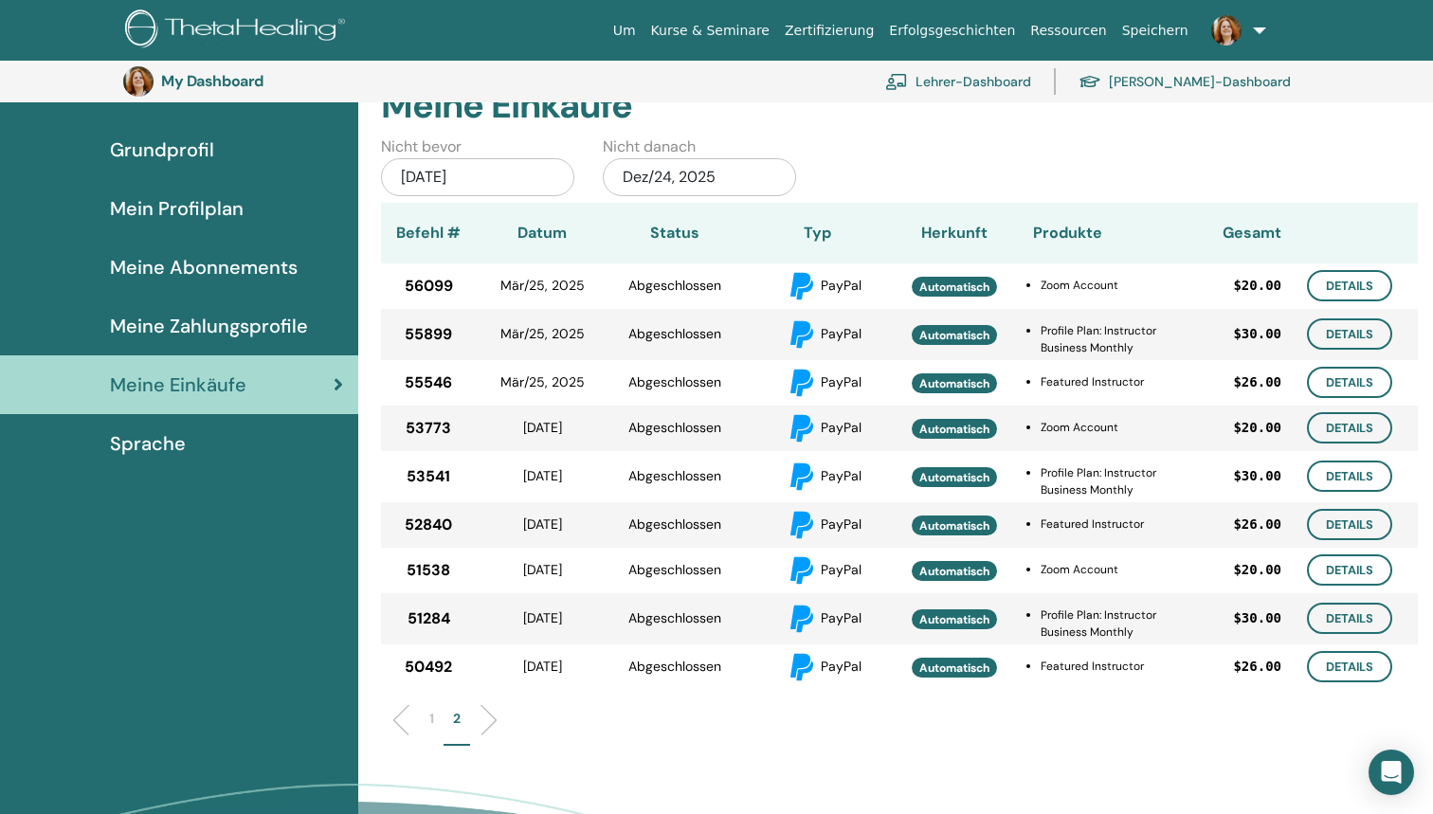
scroll to position [159, 0]
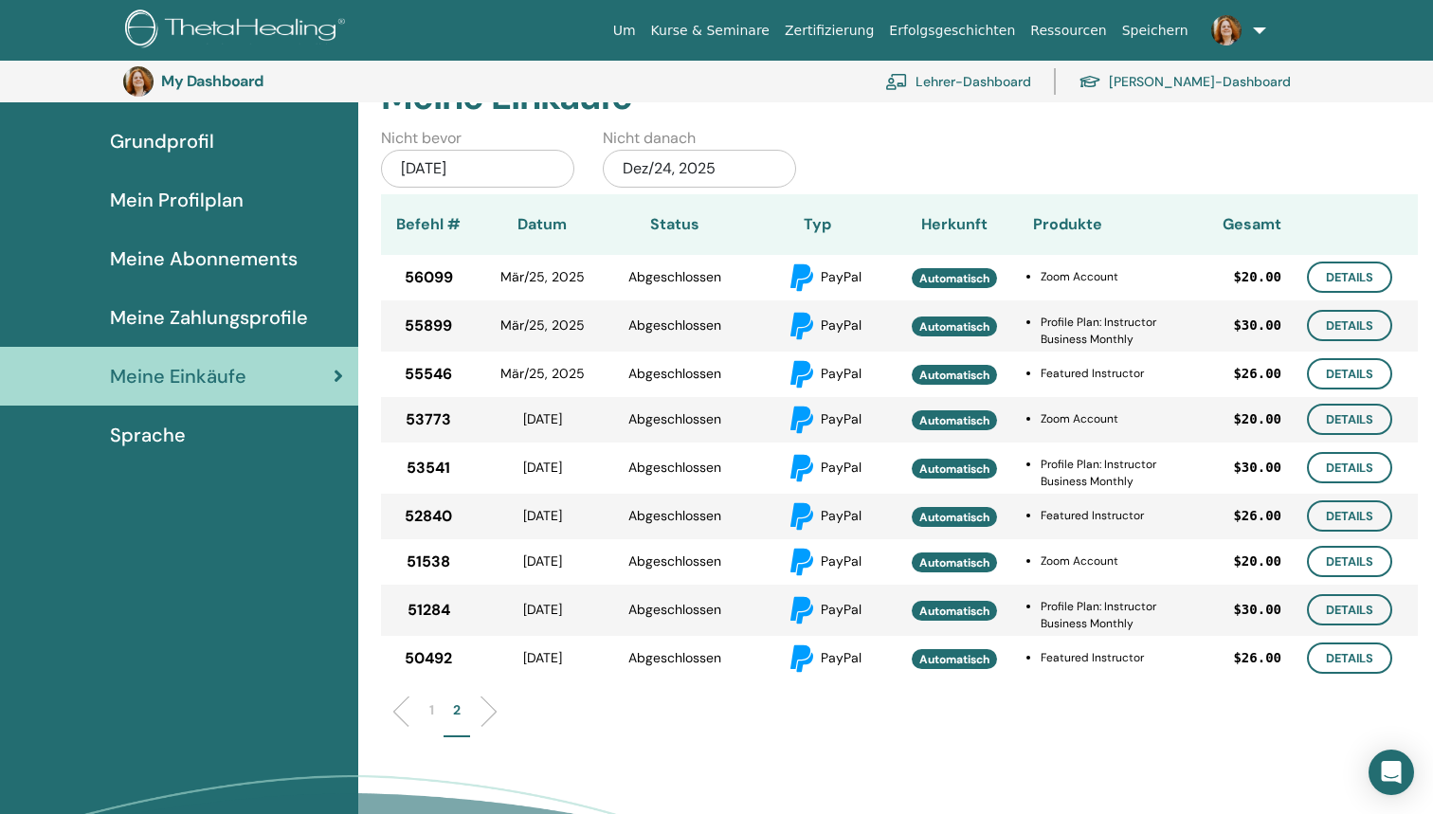
click at [428, 706] on li "1" at bounding box center [432, 718] width 24 height 37
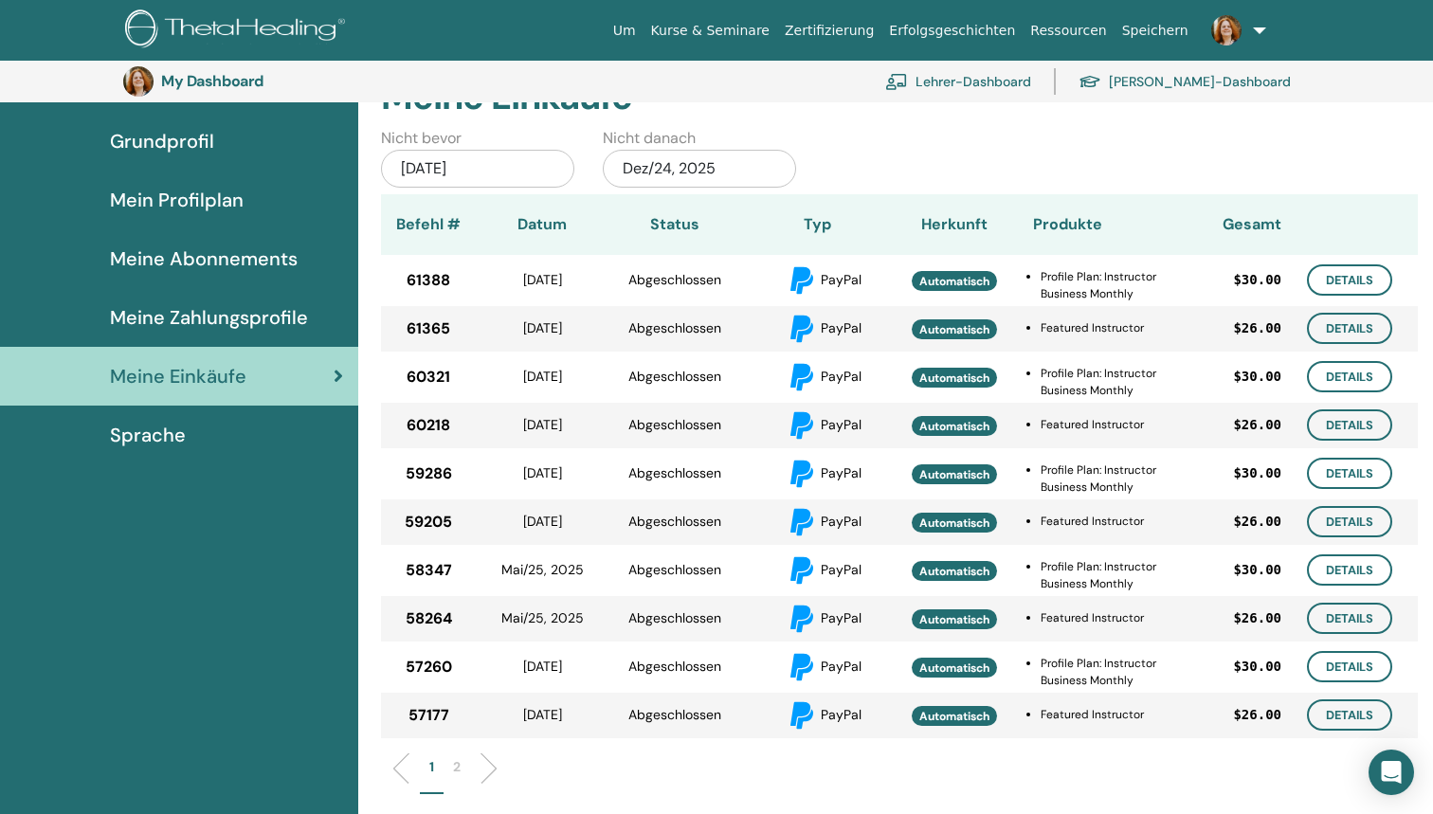
scroll to position [158, 0]
click at [1343, 726] on link "Details" at bounding box center [1349, 715] width 85 height 31
click at [1349, 676] on link "Details" at bounding box center [1349, 667] width 85 height 31
click at [1347, 624] on link "Details" at bounding box center [1349, 619] width 85 height 31
click at [1349, 572] on link "Details" at bounding box center [1349, 570] width 85 height 31
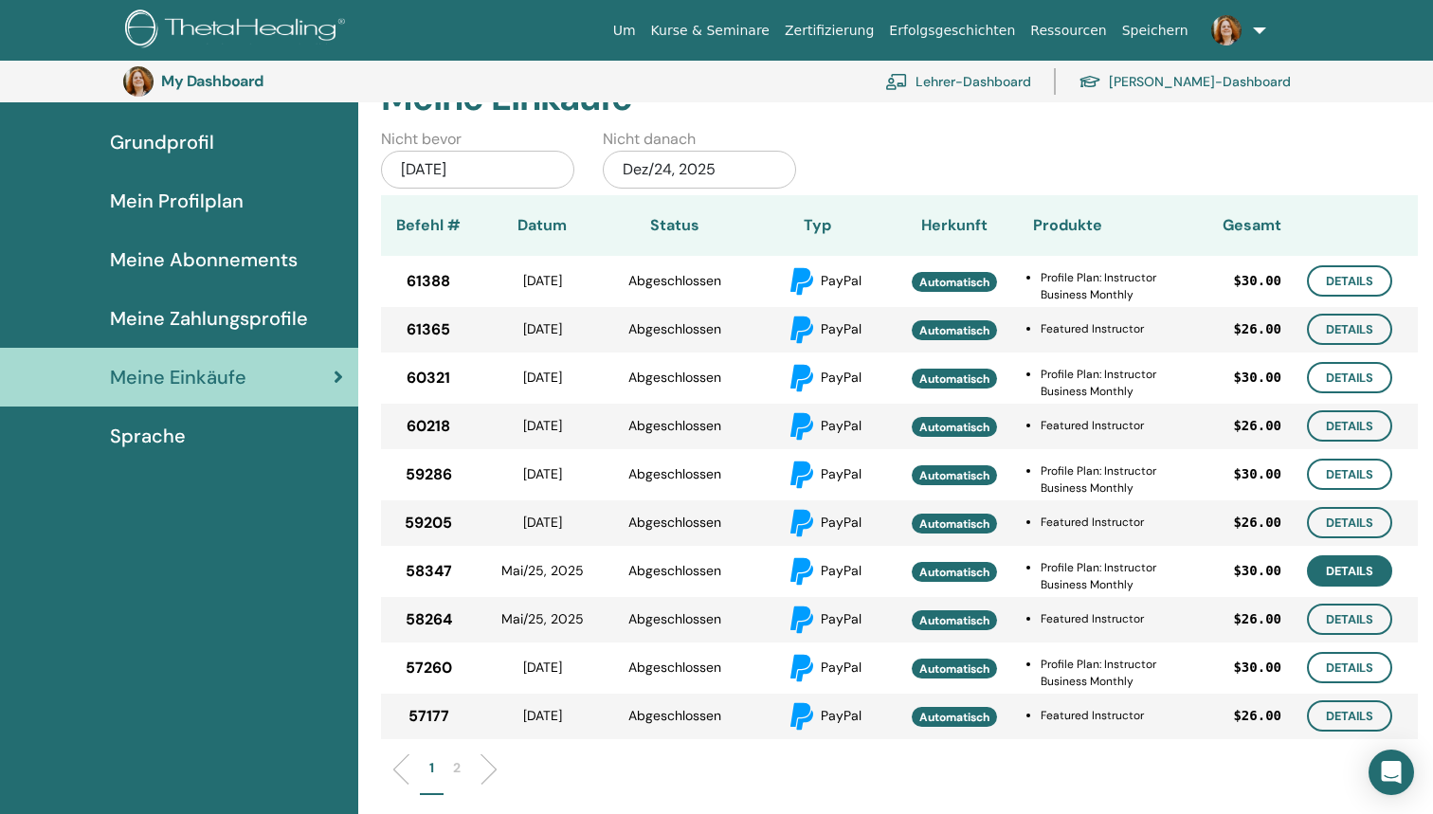
click at [1338, 582] on link "Details" at bounding box center [1349, 570] width 85 height 31
click at [1342, 512] on link "Details" at bounding box center [1349, 522] width 85 height 31
click at [1326, 471] on link "Details" at bounding box center [1349, 474] width 85 height 31
click at [1371, 412] on link "Details" at bounding box center [1349, 425] width 85 height 31
click at [1355, 365] on link "Details" at bounding box center [1349, 377] width 85 height 31
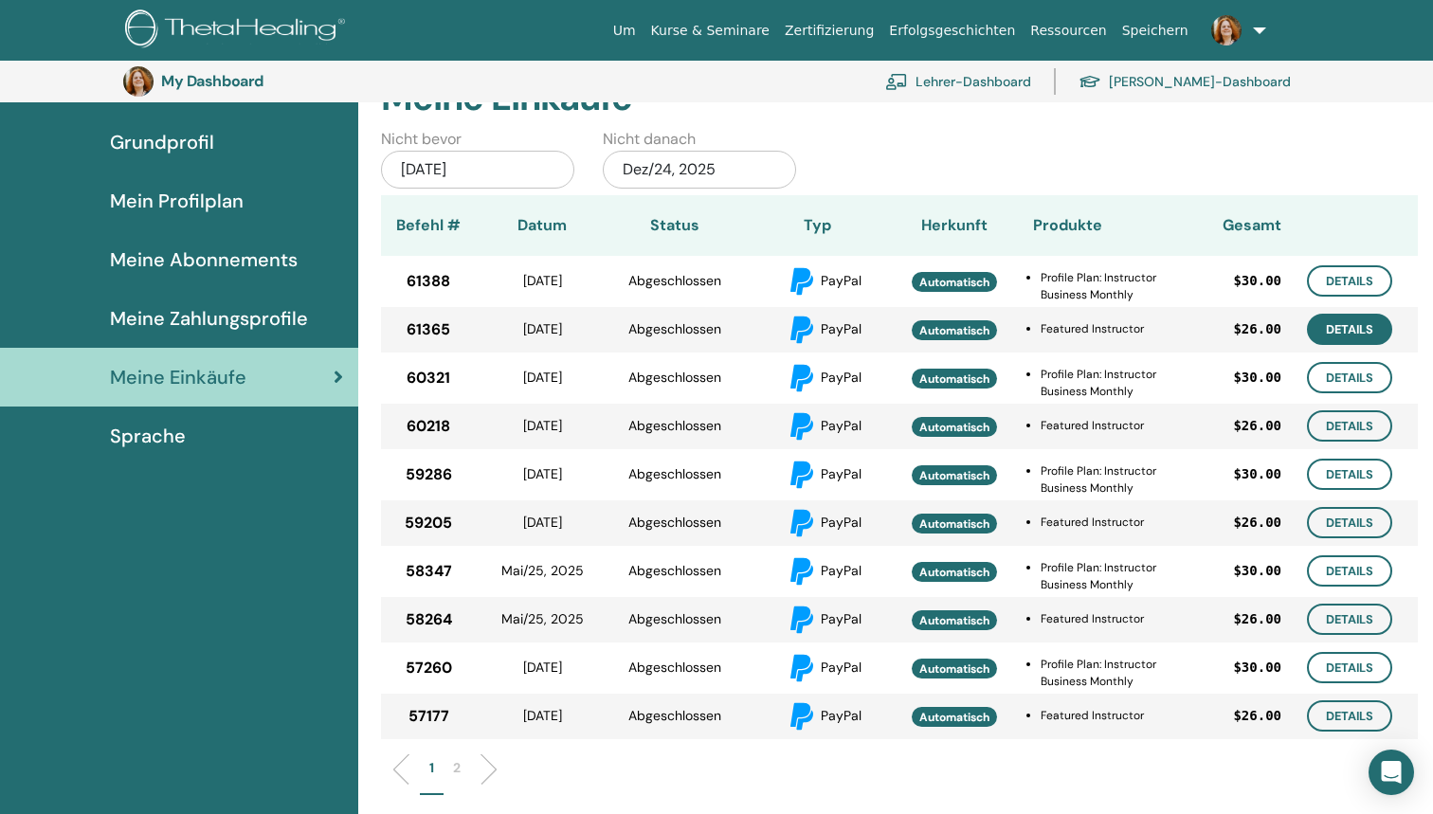
click at [1352, 315] on link "Details" at bounding box center [1349, 329] width 85 height 31
click at [1340, 282] on link "Details" at bounding box center [1349, 280] width 85 height 31
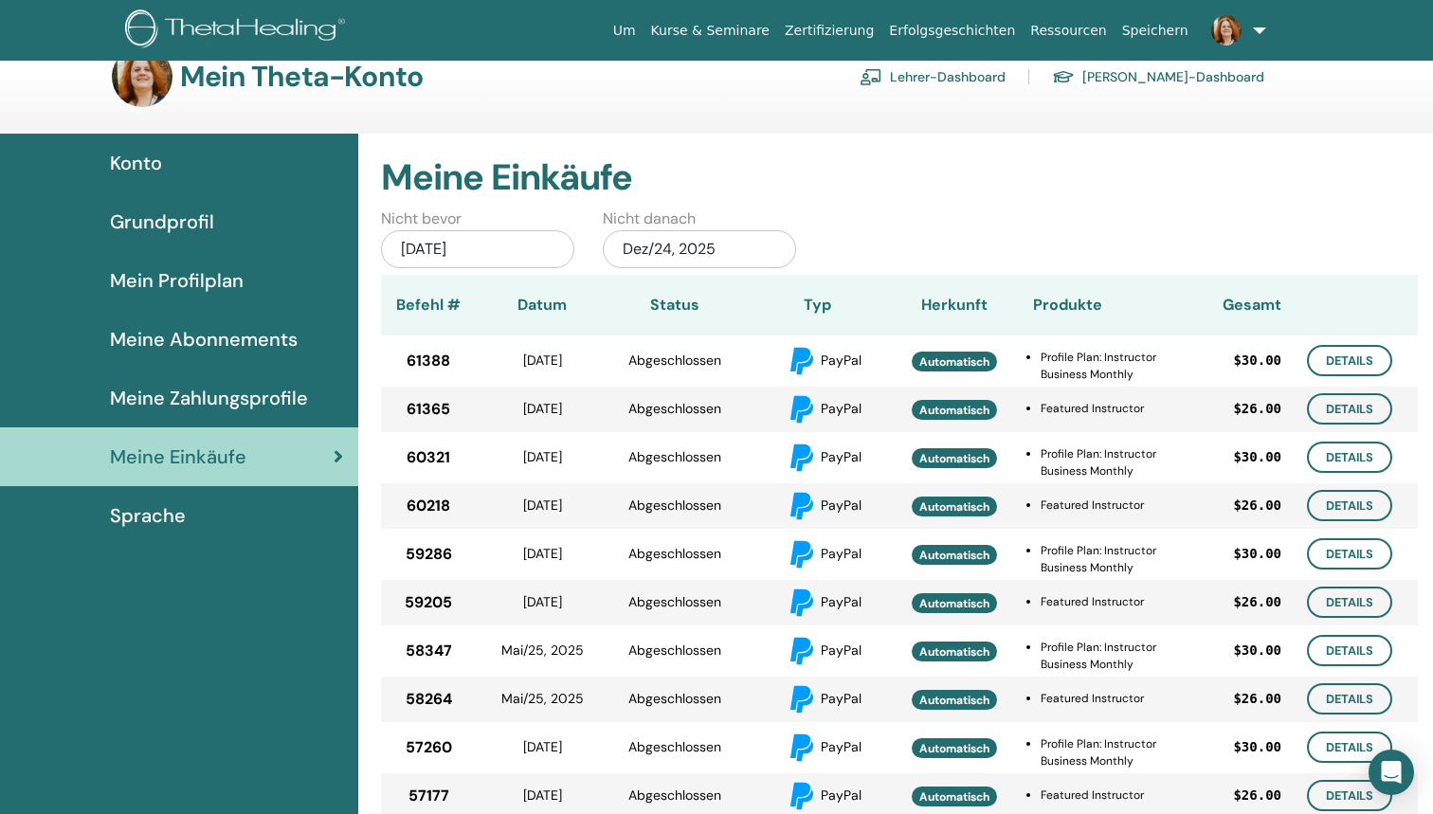
scroll to position [34, 0]
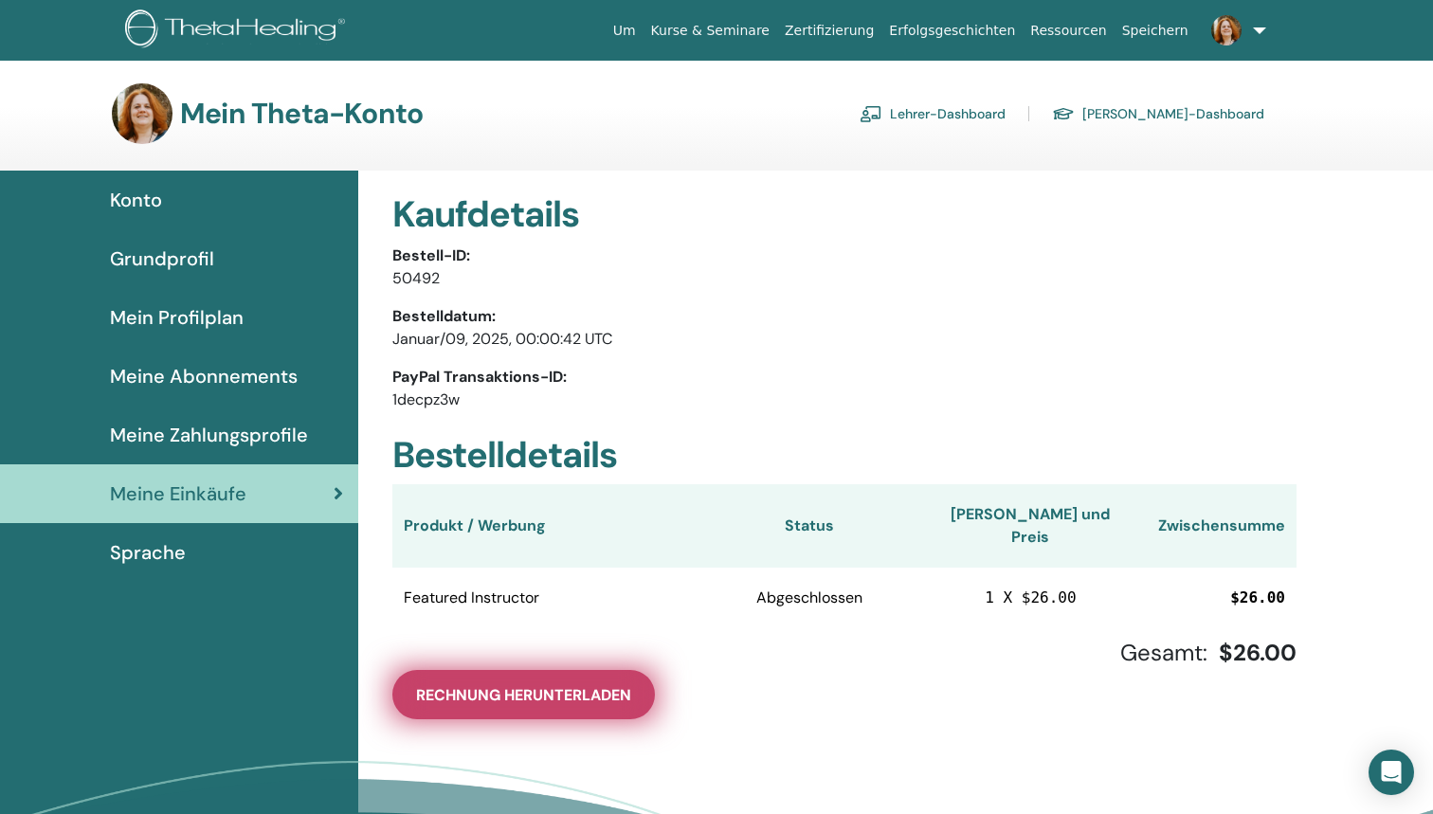
click at [585, 685] on span "Rechnung herunterladen" at bounding box center [523, 695] width 215 height 20
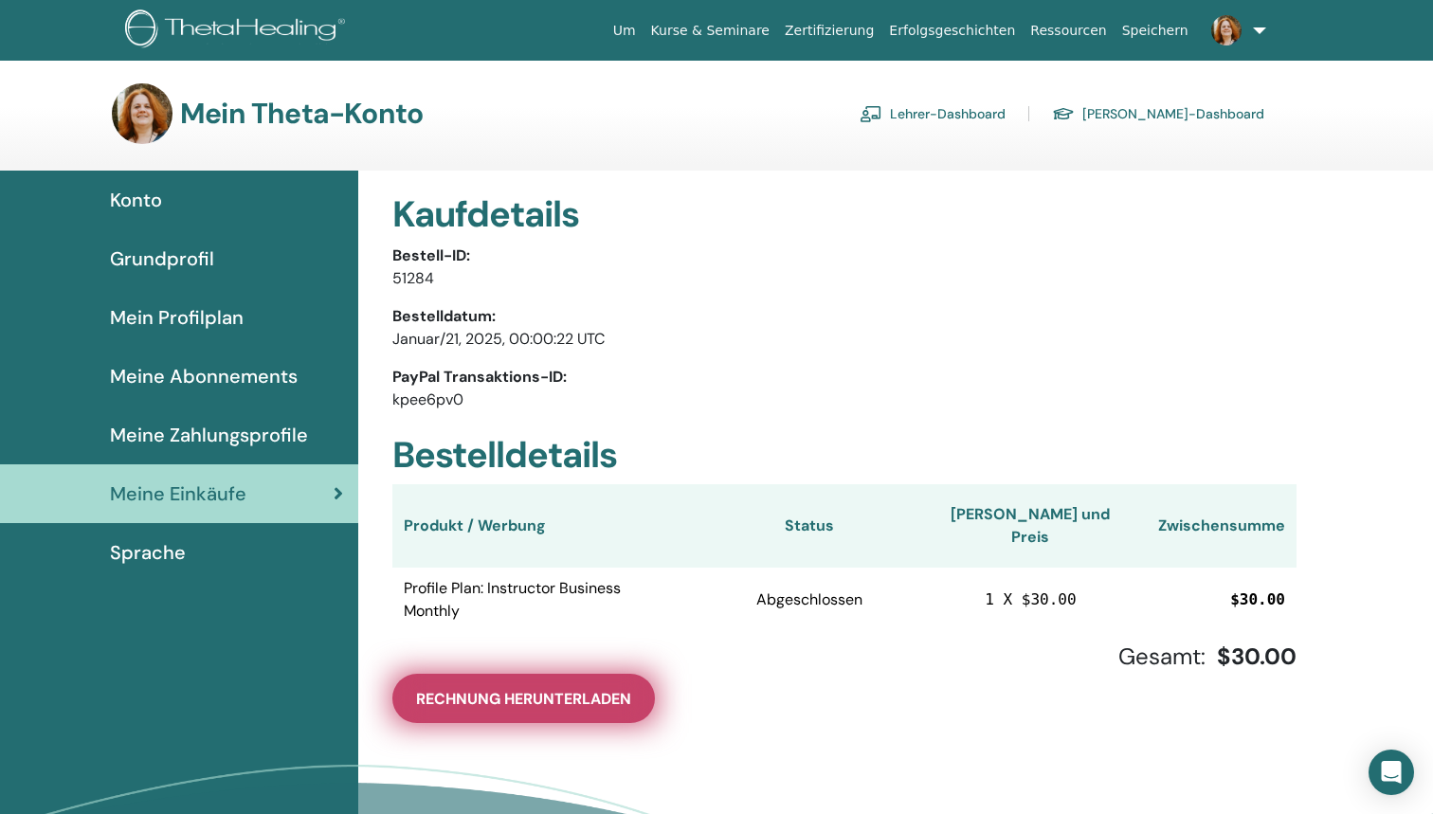
click at [576, 689] on span "Rechnung herunterladen" at bounding box center [523, 699] width 215 height 20
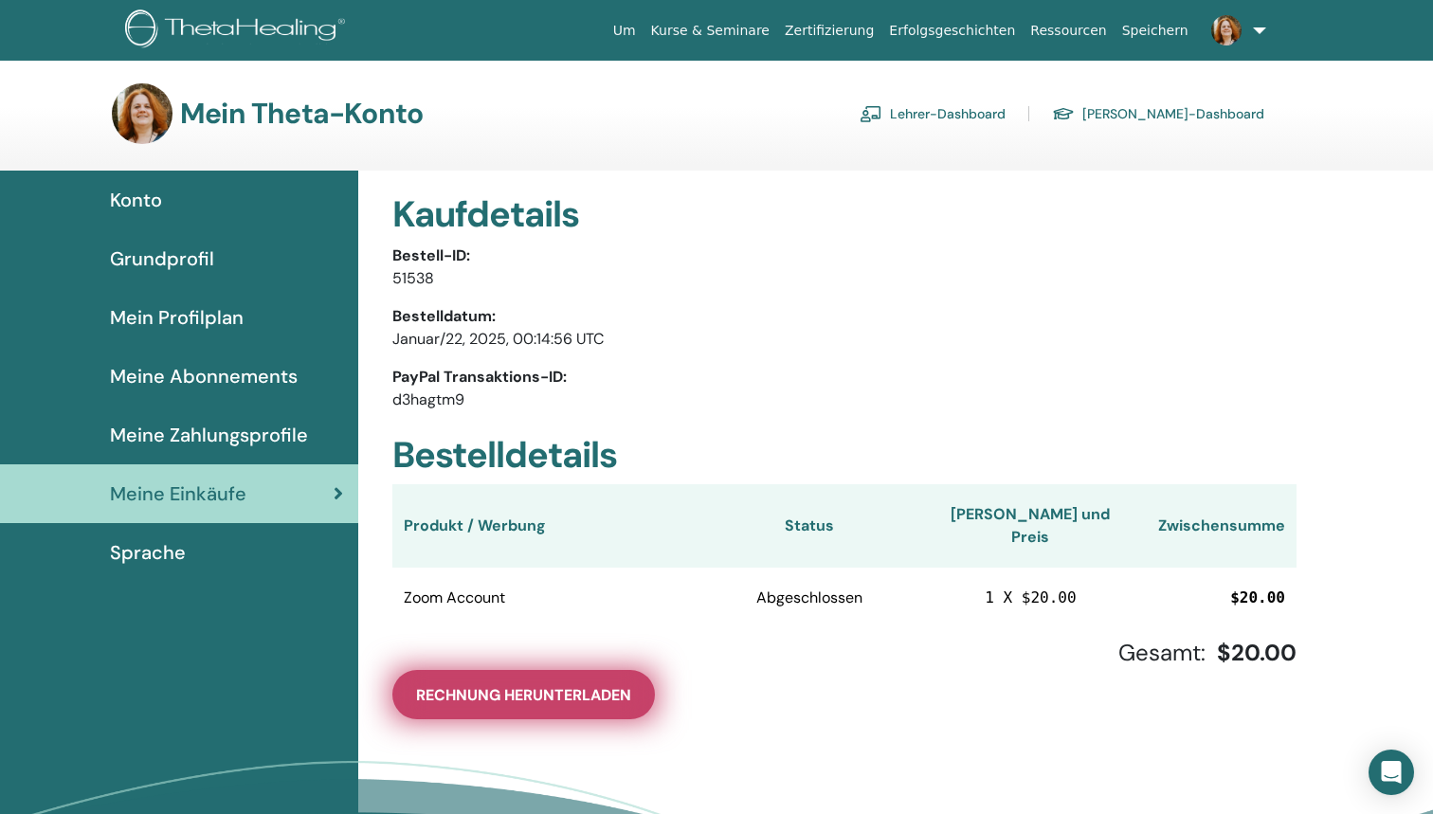
click at [594, 685] on span "Rechnung herunterladen" at bounding box center [523, 695] width 215 height 20
click at [511, 685] on span "Rechnung herunterladen" at bounding box center [523, 695] width 215 height 20
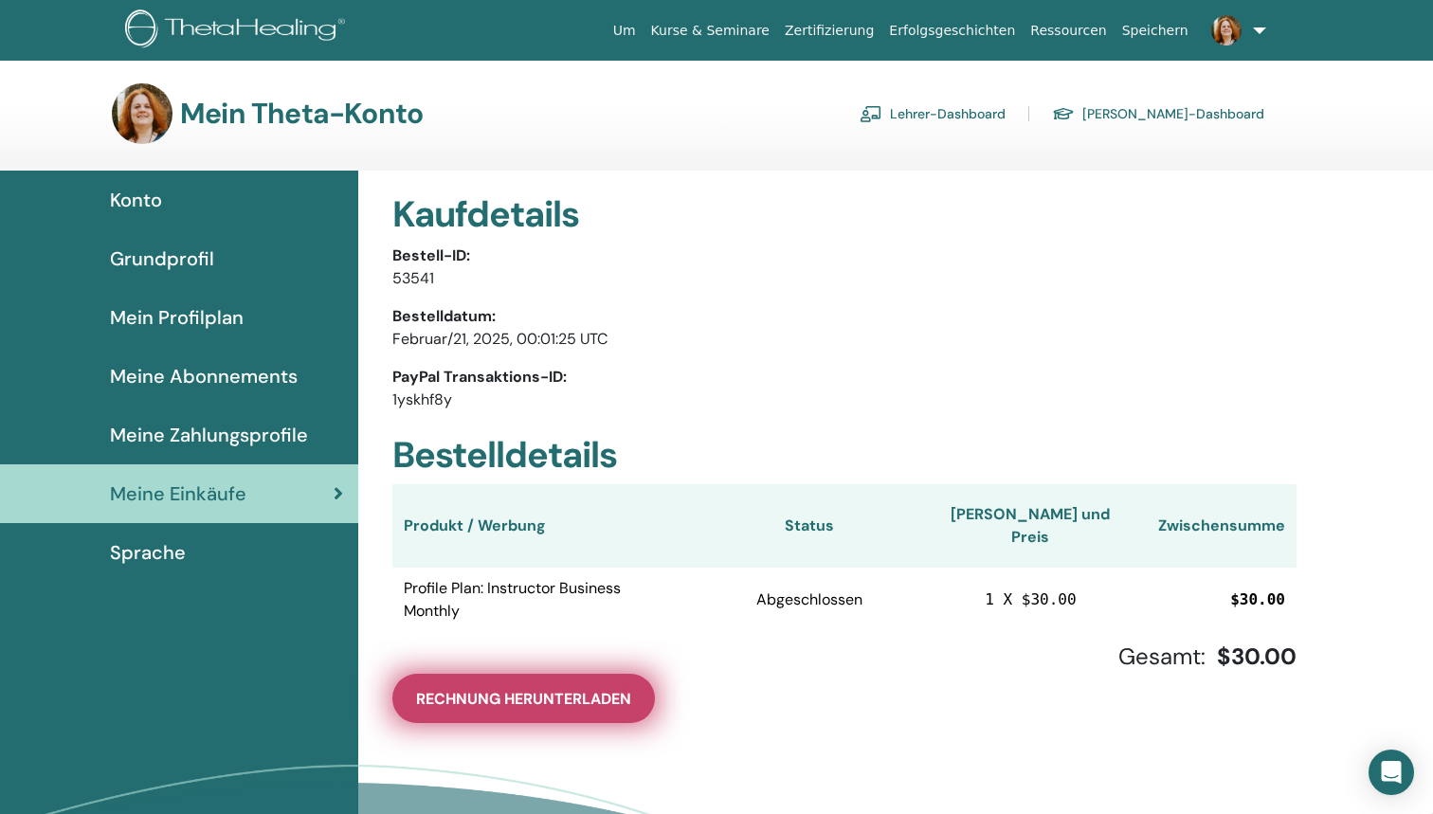
click at [593, 689] on span "Rechnung herunterladen" at bounding box center [523, 699] width 215 height 20
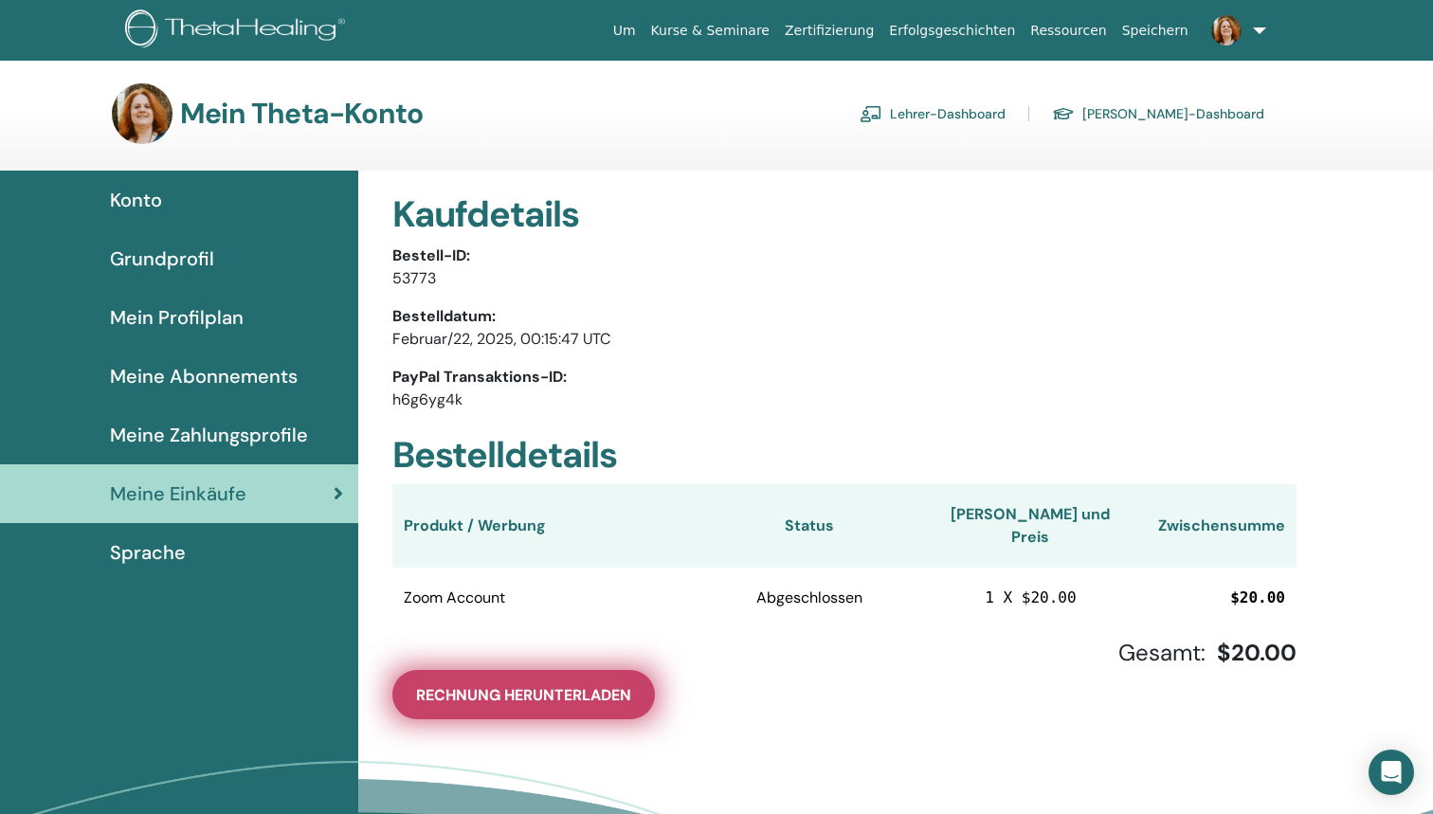
click at [465, 685] on span "Rechnung herunterladen" at bounding box center [523, 695] width 215 height 20
click at [598, 670] on button "Rechnung herunterladen" at bounding box center [523, 694] width 263 height 49
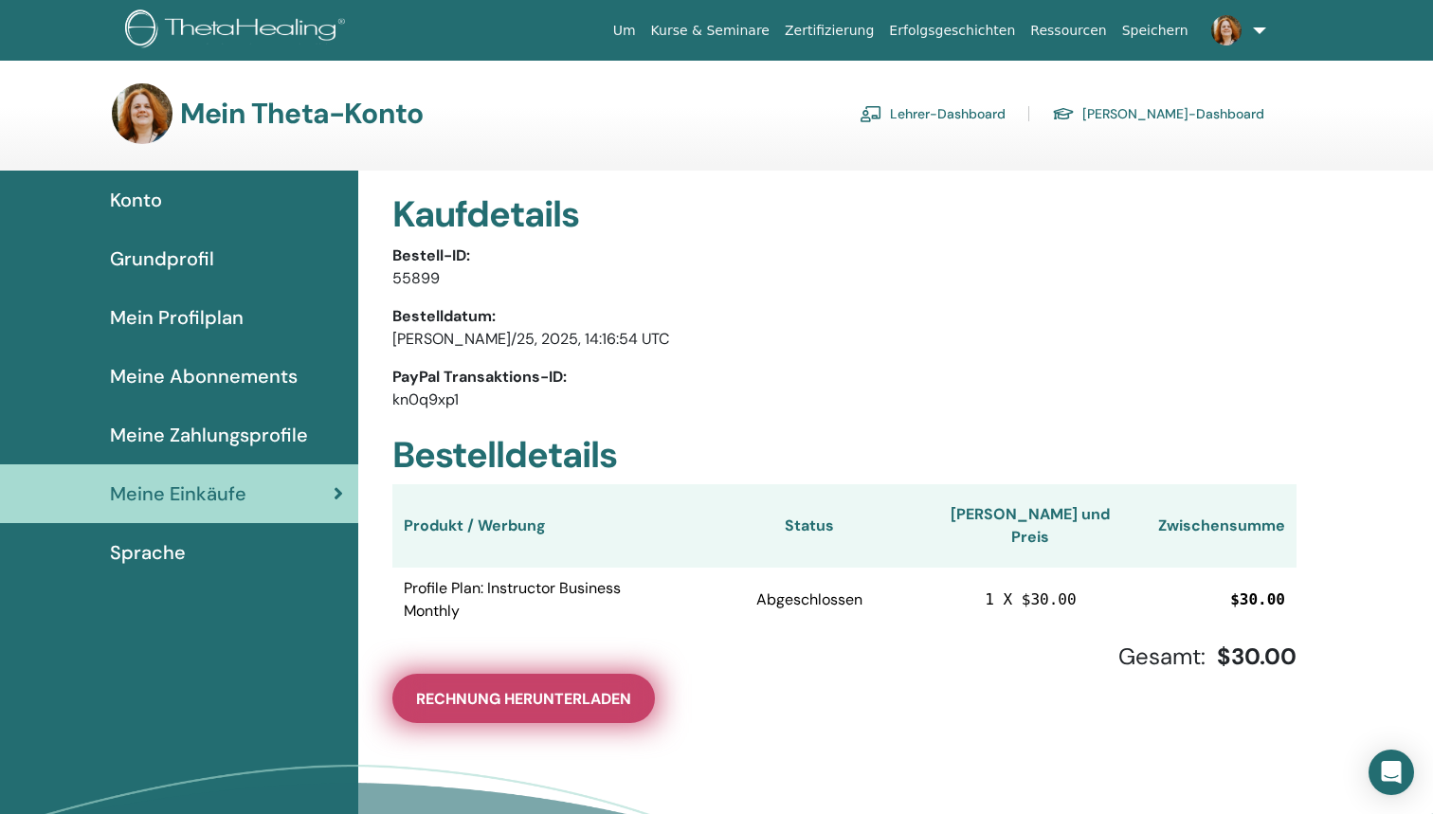
click at [598, 689] on span "Rechnung herunterladen" at bounding box center [523, 699] width 215 height 20
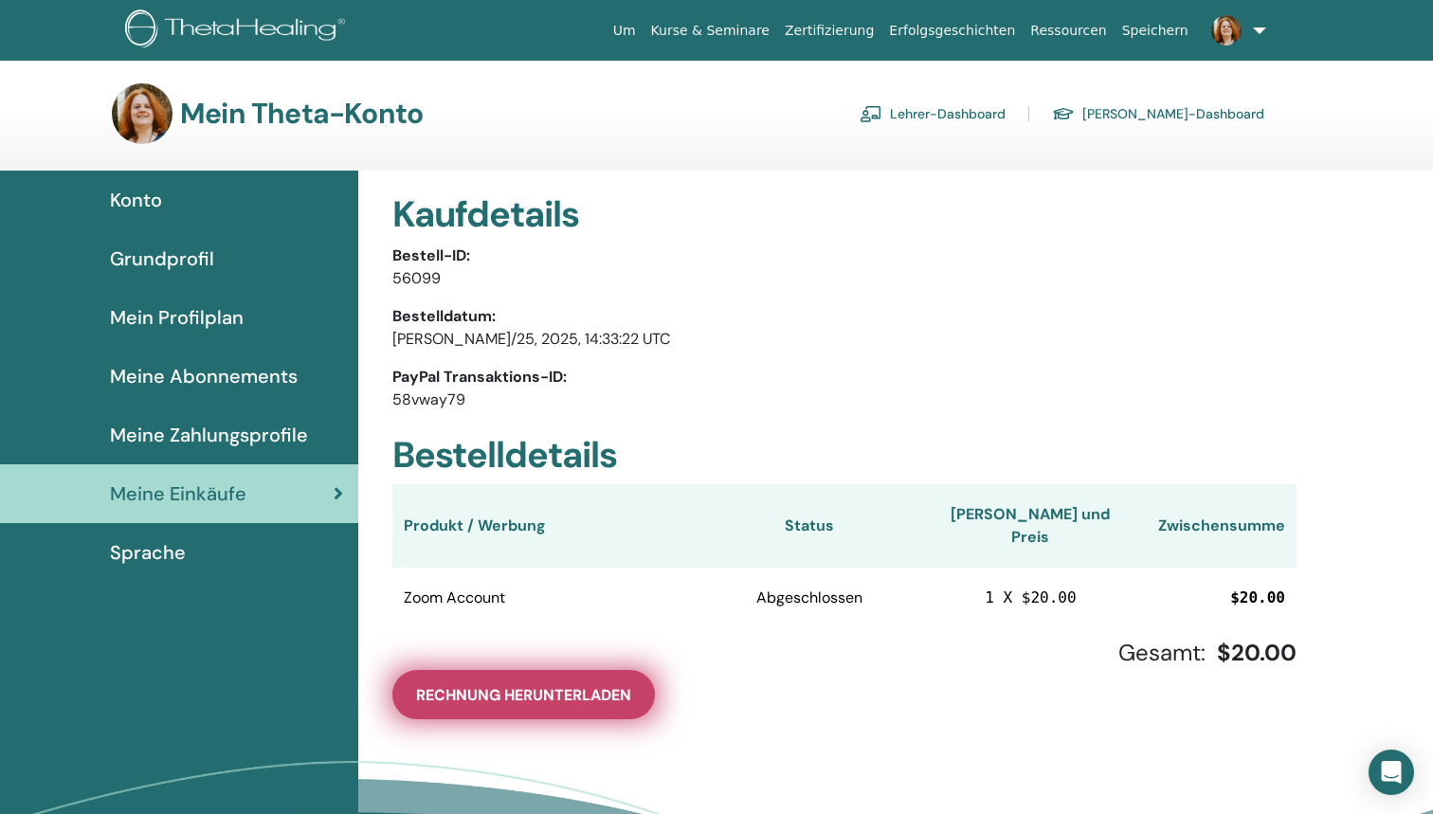
click at [612, 685] on span "Rechnung herunterladen" at bounding box center [523, 695] width 215 height 20
click at [540, 685] on button "Rechnung herunterladen" at bounding box center [523, 694] width 263 height 49
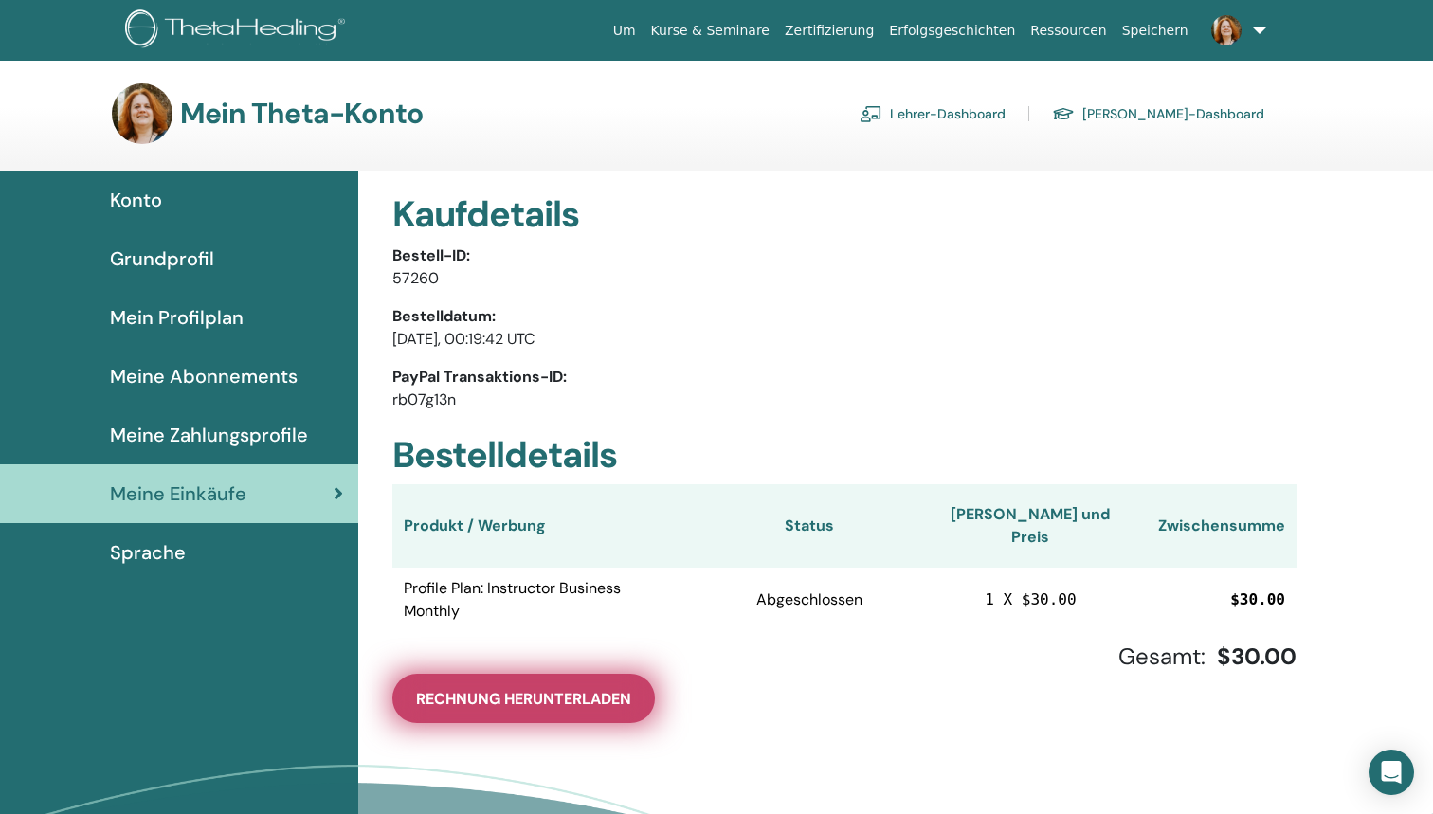
click at [547, 689] on span "Rechnung herunterladen" at bounding box center [523, 699] width 215 height 20
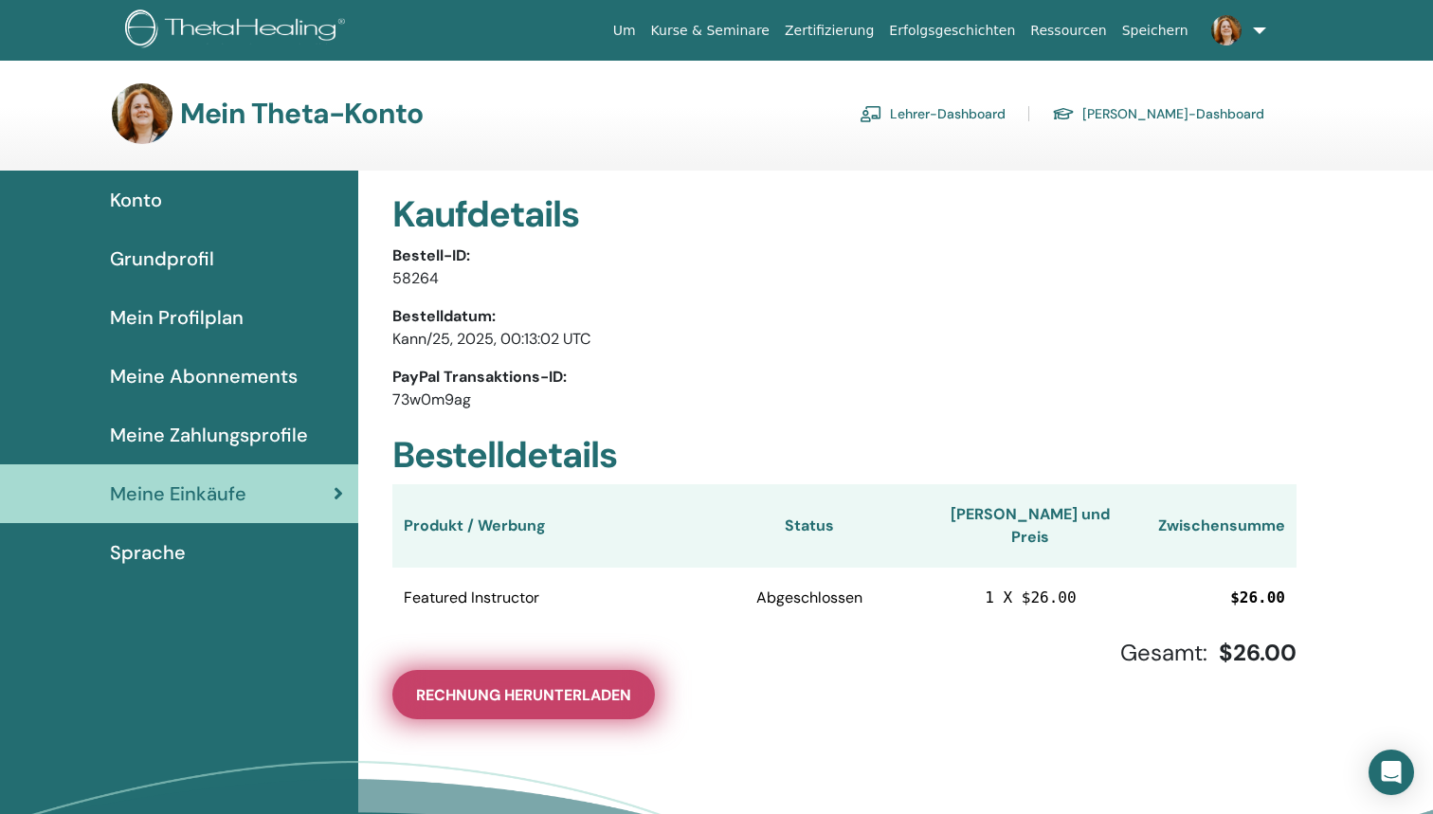
click at [571, 685] on span "Rechnung herunterladen" at bounding box center [523, 695] width 215 height 20
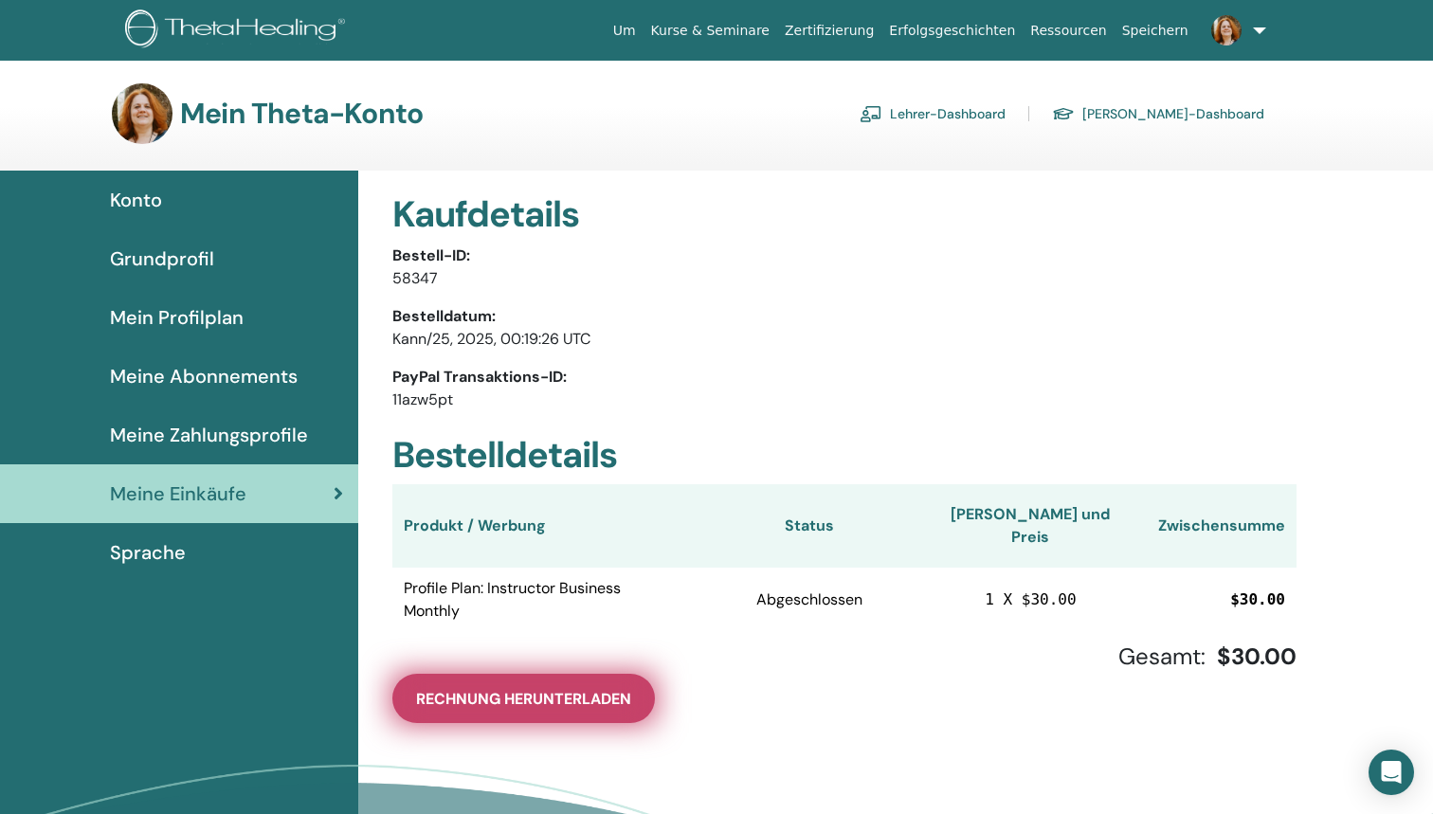
click at [605, 689] on span "Rechnung herunterladen" at bounding box center [523, 699] width 215 height 20
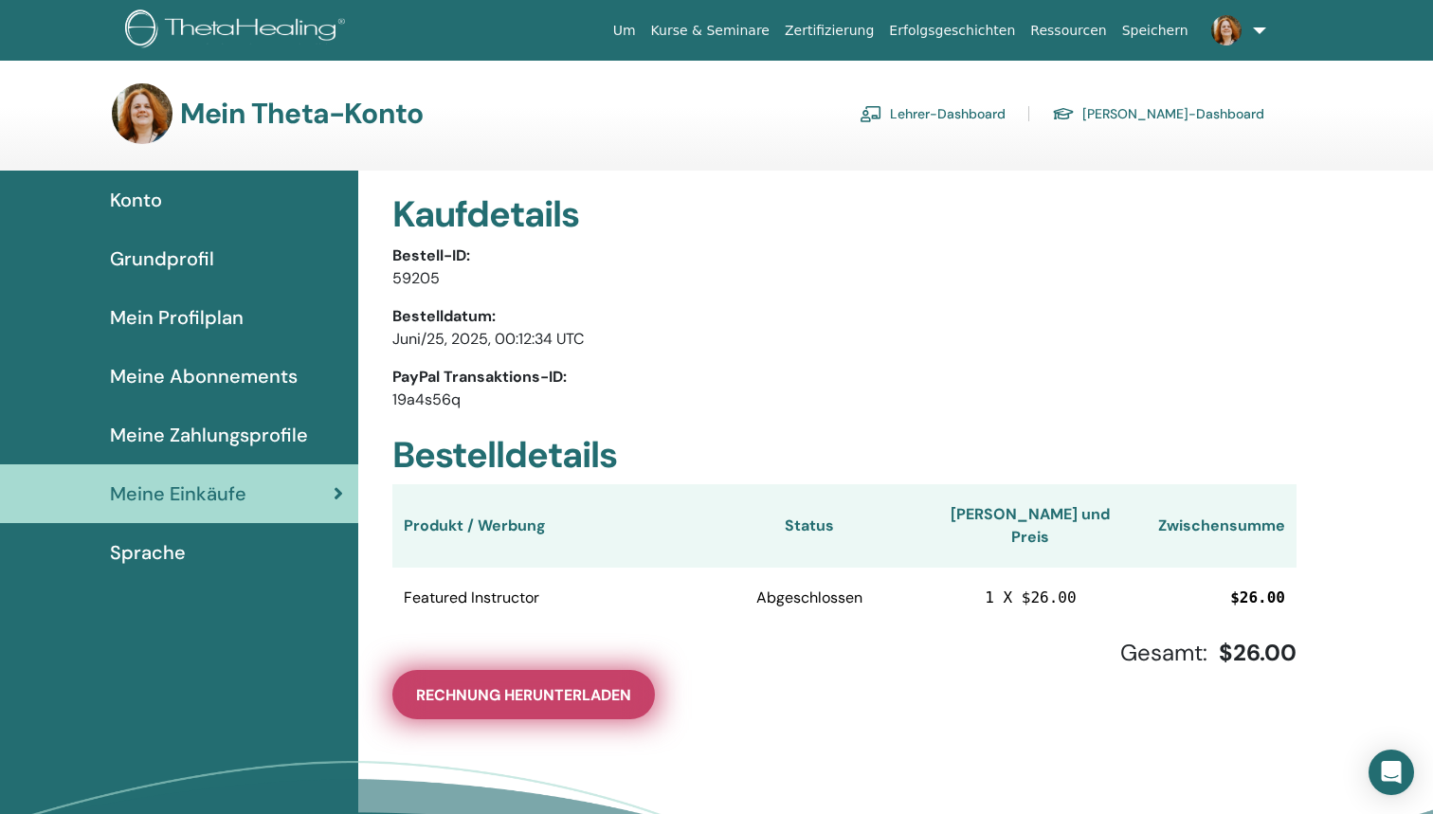
click at [547, 685] on span "Rechnung herunterladen" at bounding box center [523, 695] width 215 height 20
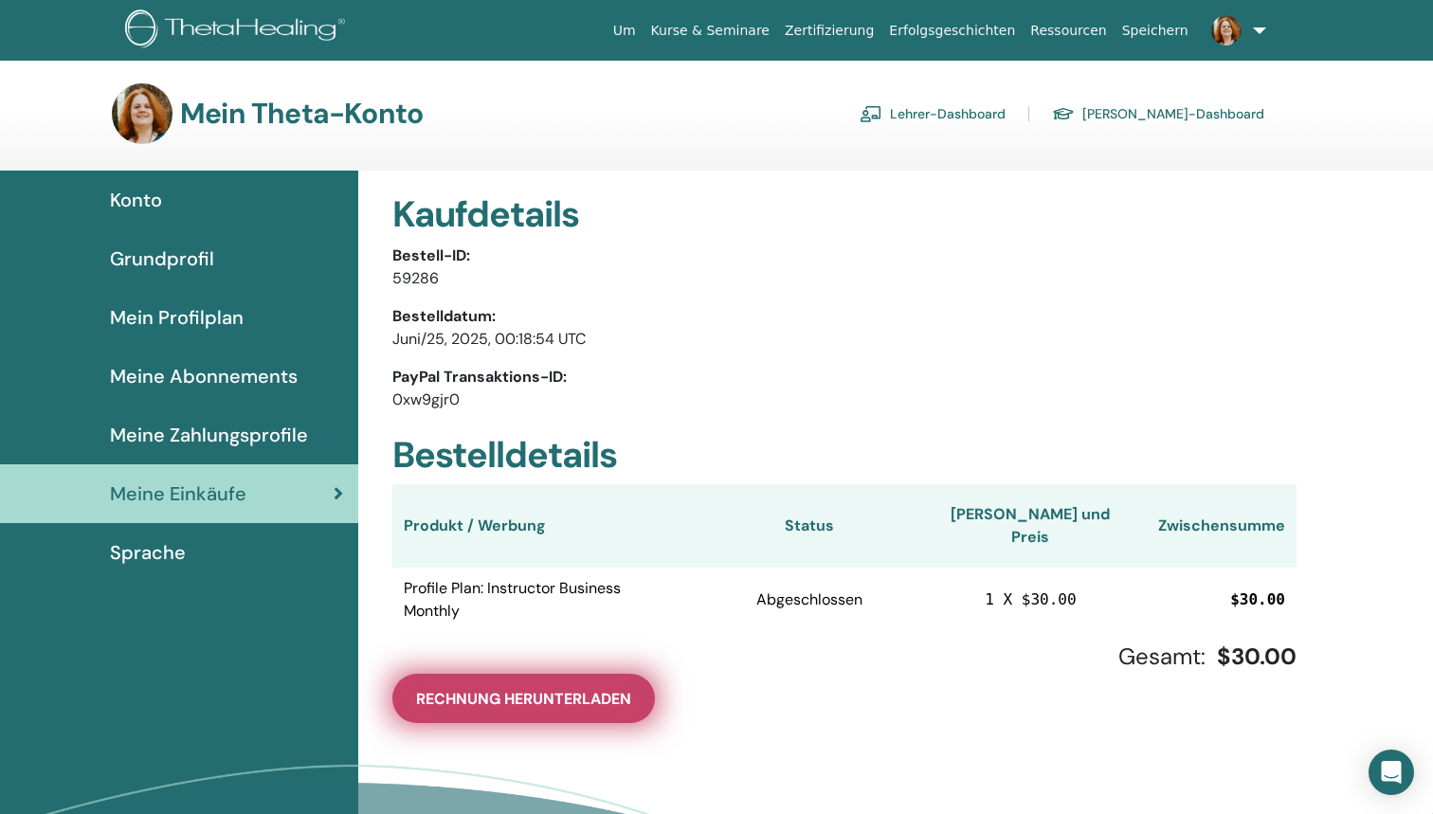
click at [615, 689] on span "Rechnung herunterladen" at bounding box center [523, 699] width 215 height 20
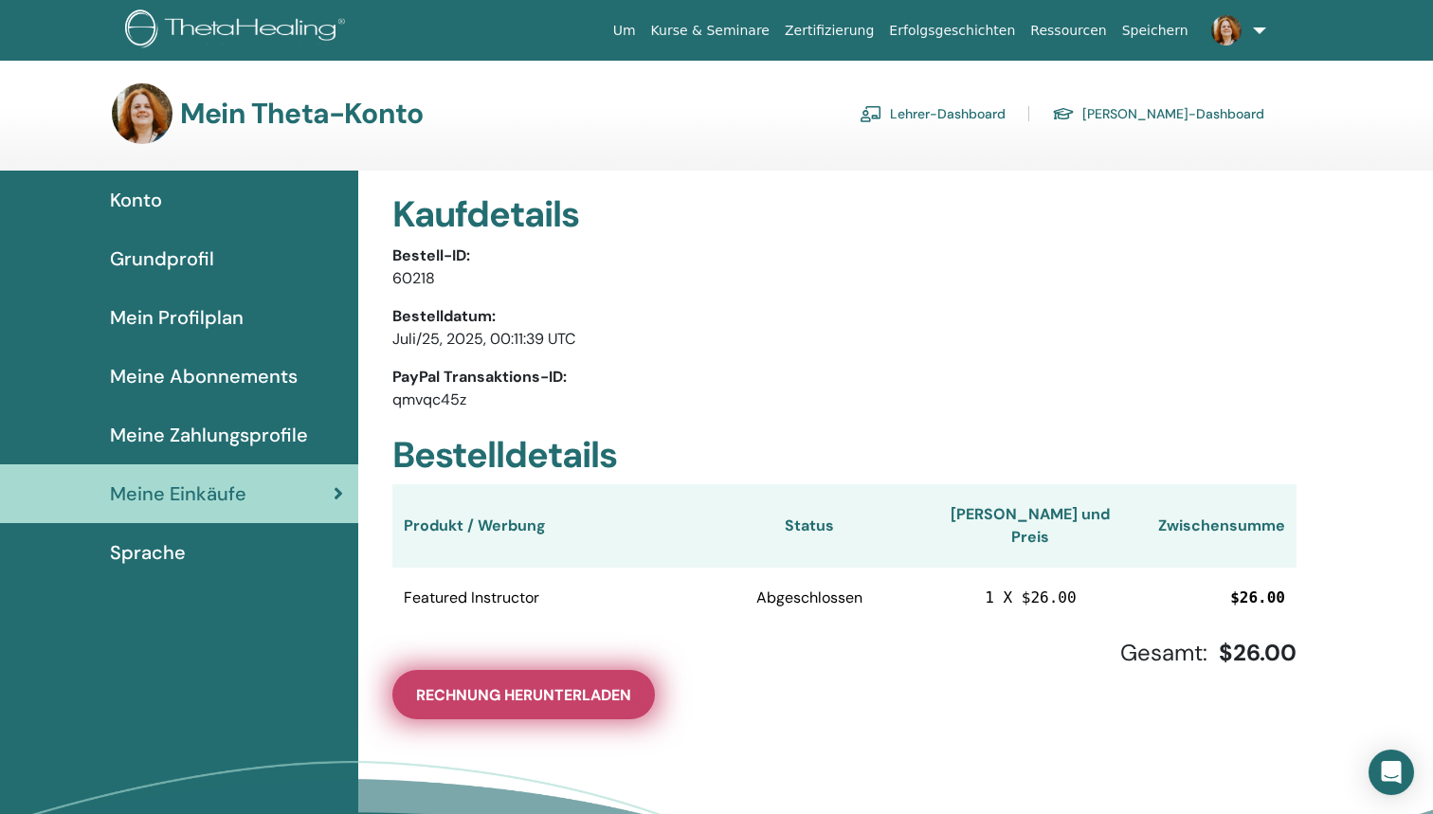
click at [600, 685] on span "Rechnung herunterladen" at bounding box center [523, 695] width 215 height 20
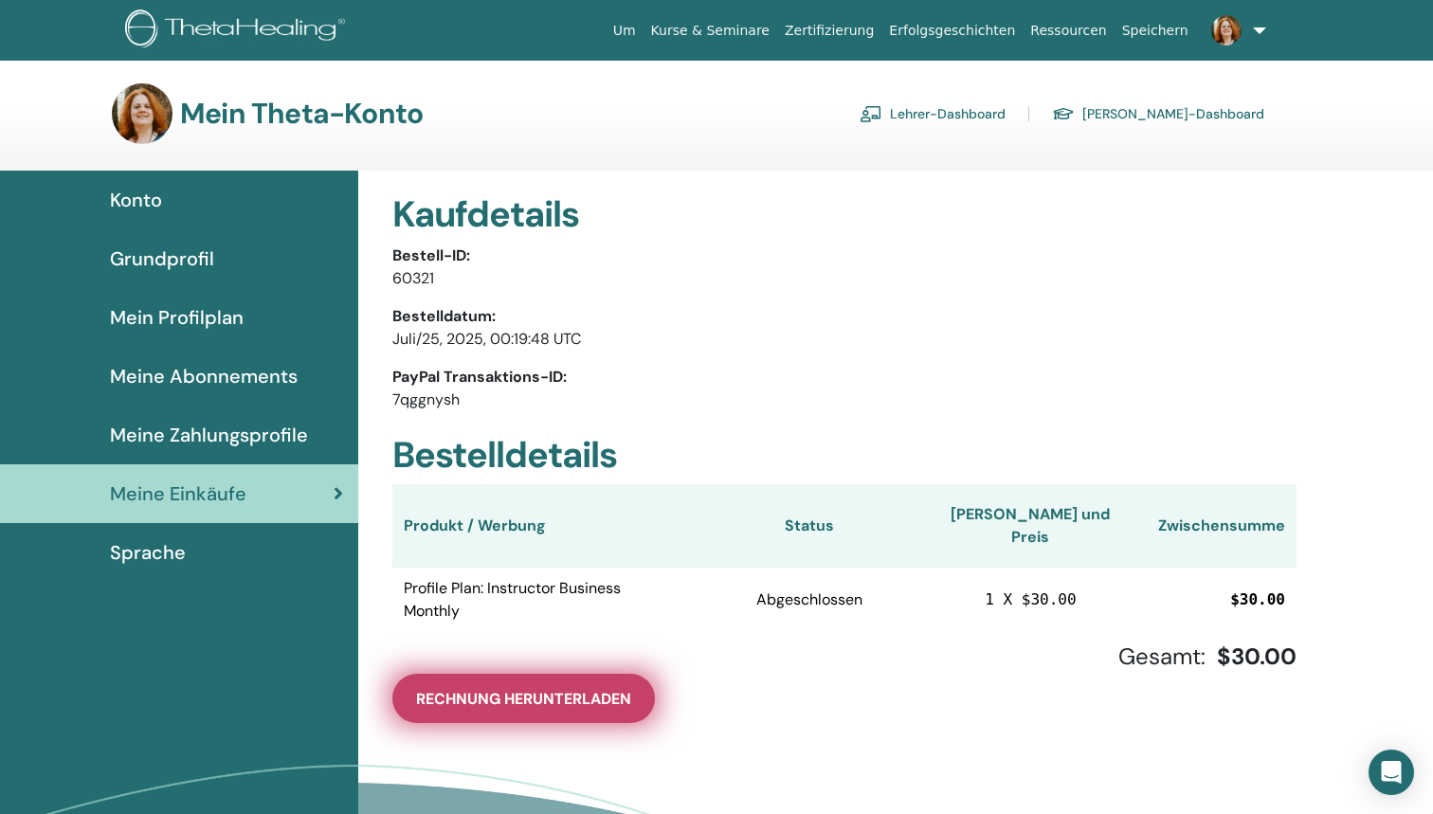
click at [562, 689] on span "Rechnung herunterladen" at bounding box center [523, 699] width 215 height 20
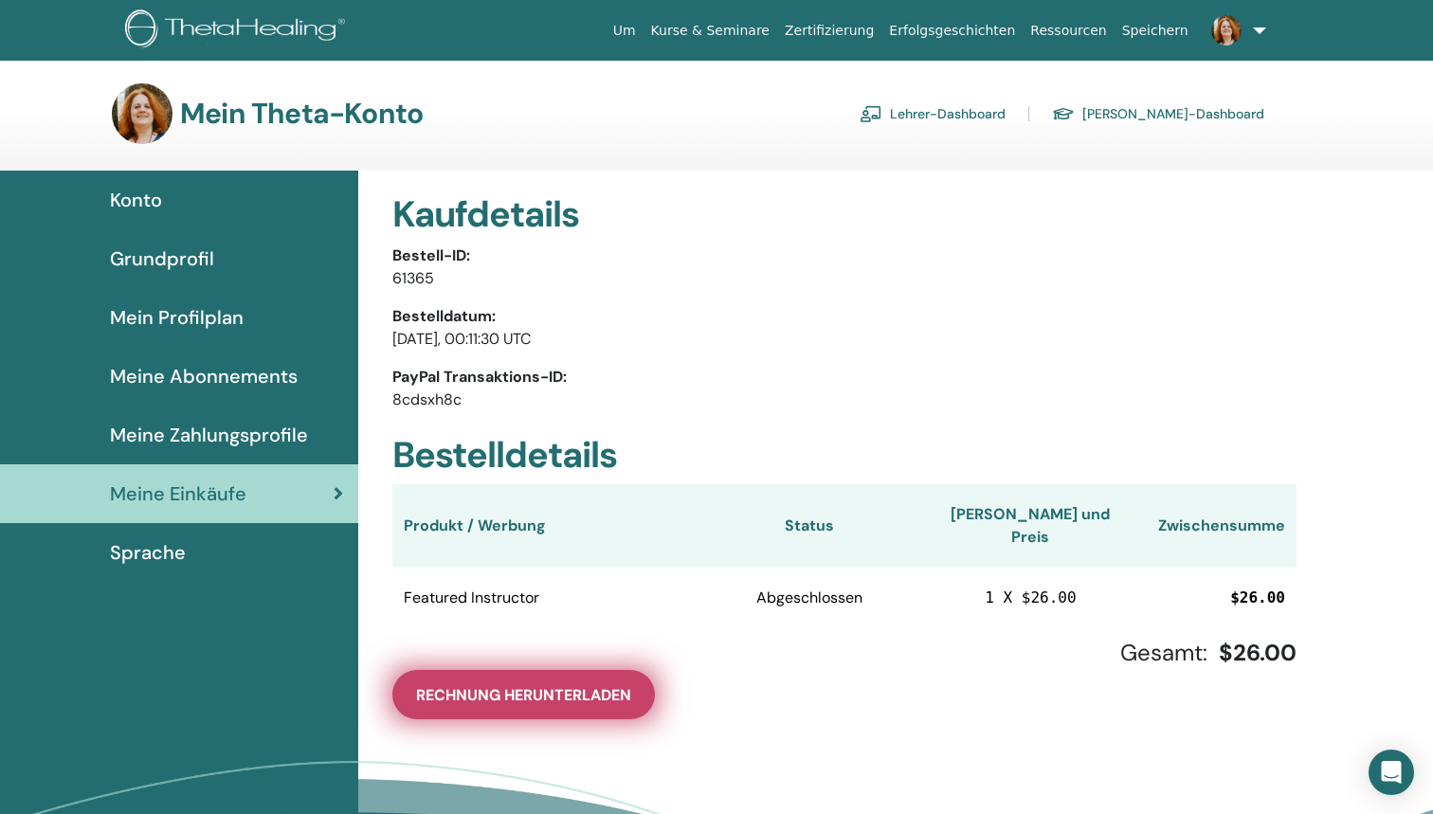
click at [631, 685] on button "Rechnung herunterladen" at bounding box center [523, 694] width 263 height 49
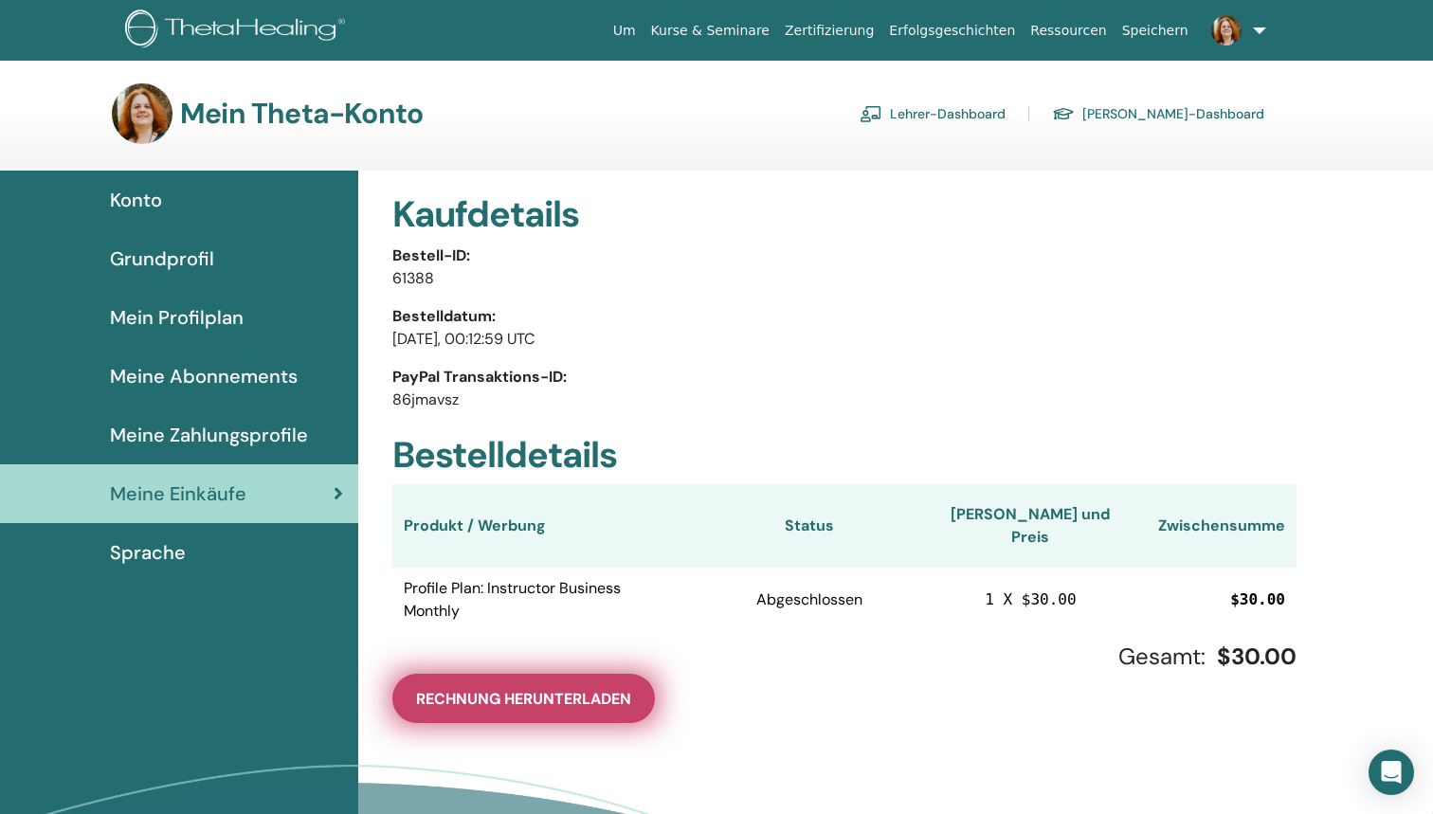
click at [627, 680] on button "Rechnung herunterladen" at bounding box center [523, 698] width 263 height 49
